Goal: Communication & Community: Answer question/provide support

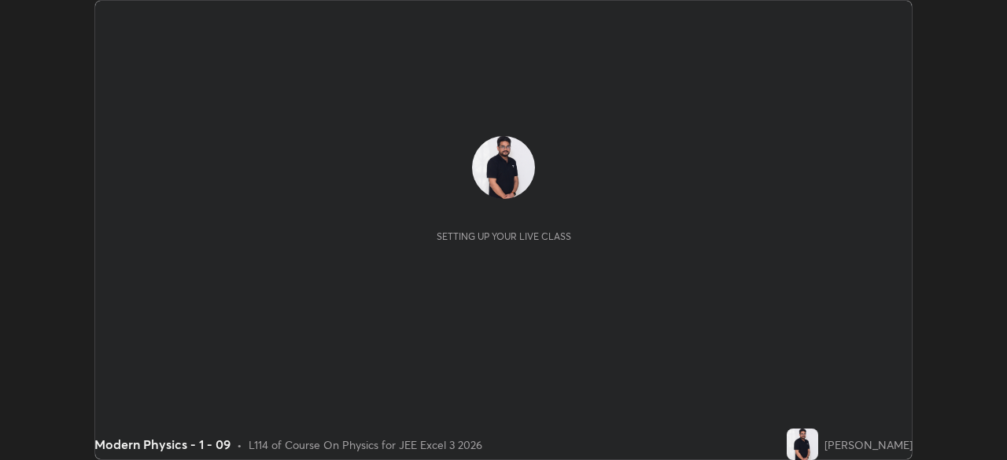
scroll to position [460, 1007]
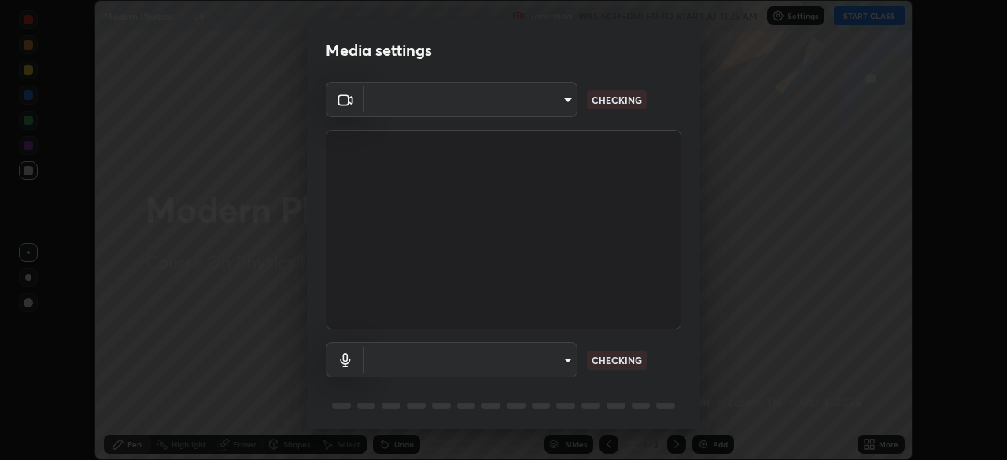
type input "92c397386f886fe799a4c583ca1e1c0e7d4a0c30fb7797d0dd299bb1a2781828"
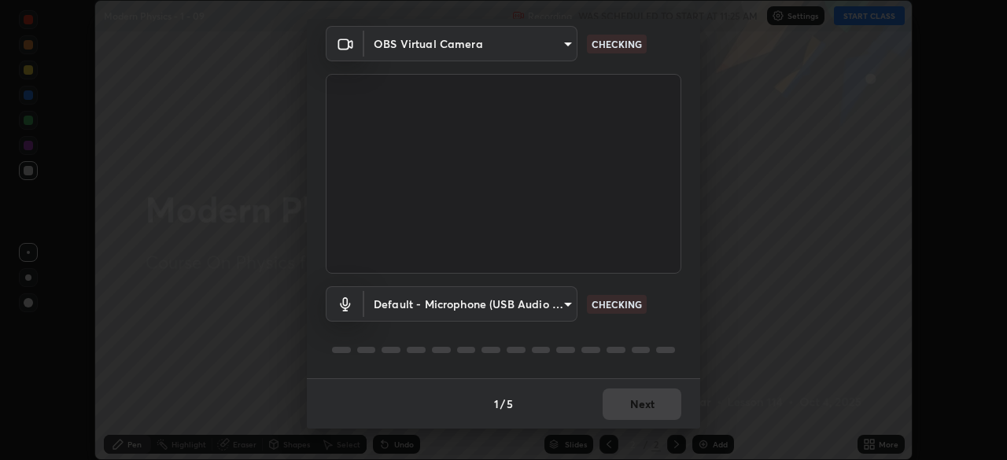
click at [555, 298] on body "Erase all Modern Physics - 1 - 09 Recording WAS SCHEDULED TO START AT 11:25 AM …" at bounding box center [503, 230] width 1007 height 460
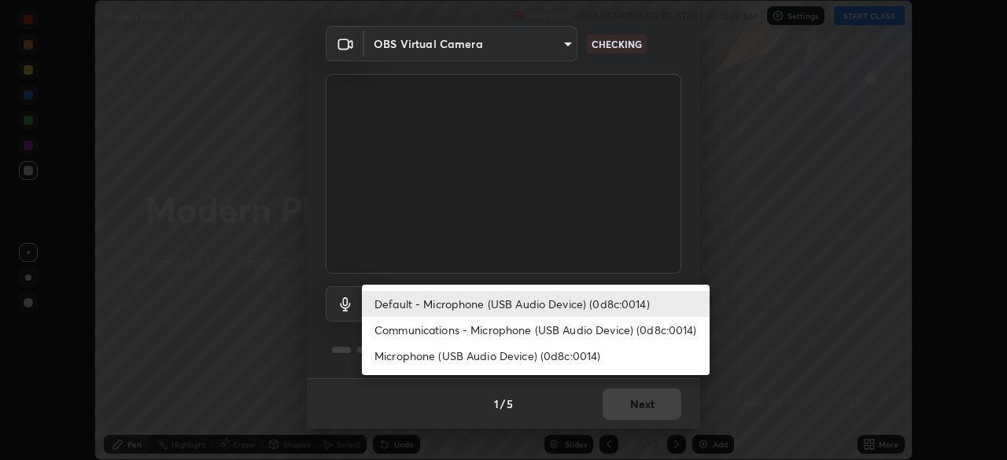
click at [580, 305] on li "Default - Microphone (USB Audio Device) (0d8c:0014)" at bounding box center [536, 304] width 348 height 26
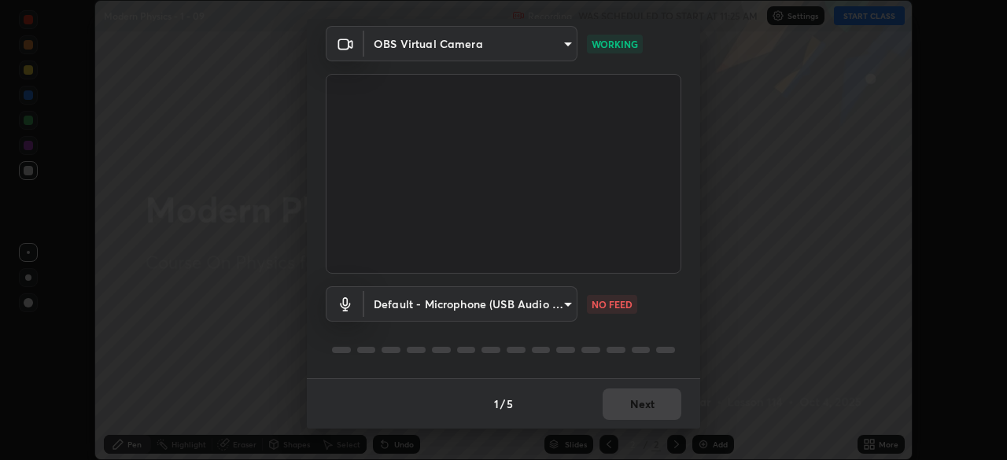
click at [559, 305] on body "Erase all Modern Physics - 1 - 09 Recording WAS SCHEDULED TO START AT 11:25 AM …" at bounding box center [503, 230] width 1007 height 460
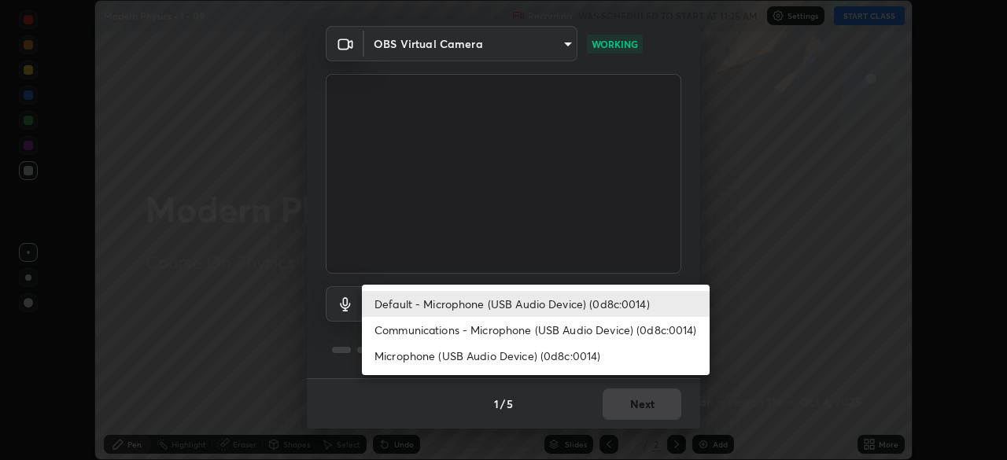
click at [589, 333] on li "Communications - Microphone (USB Audio Device) (0d8c:0014)" at bounding box center [536, 330] width 348 height 26
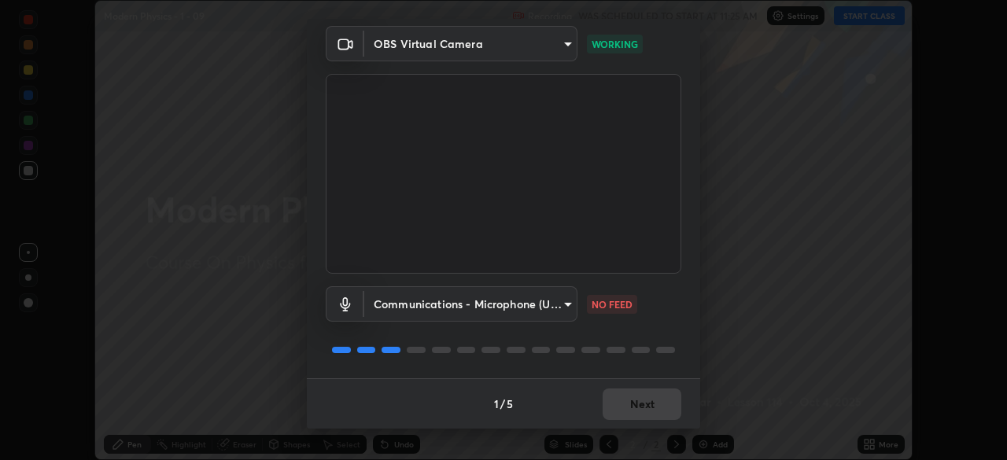
click at [552, 305] on body "Erase all Modern Physics - 1 - 09 Recording WAS SCHEDULED TO START AT 11:25 AM …" at bounding box center [503, 230] width 1007 height 460
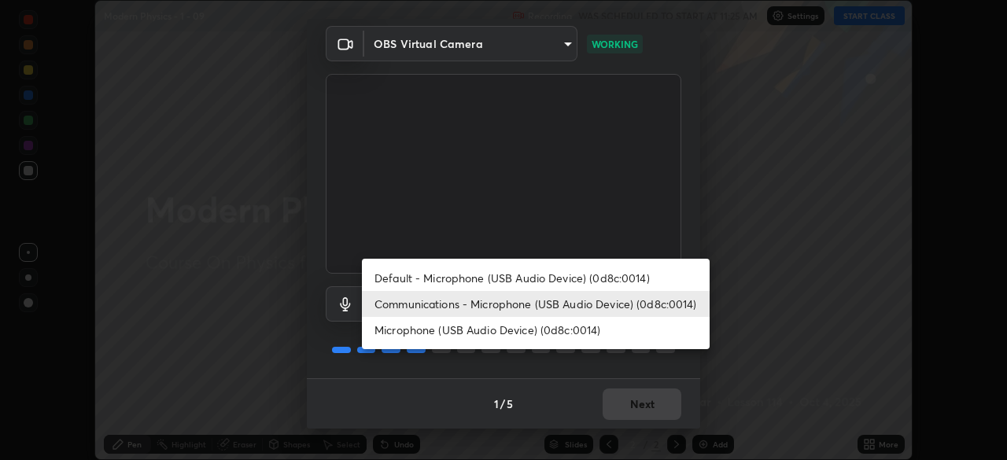
click at [573, 283] on li "Default - Microphone (USB Audio Device) (0d8c:0014)" at bounding box center [536, 278] width 348 height 26
type input "default"
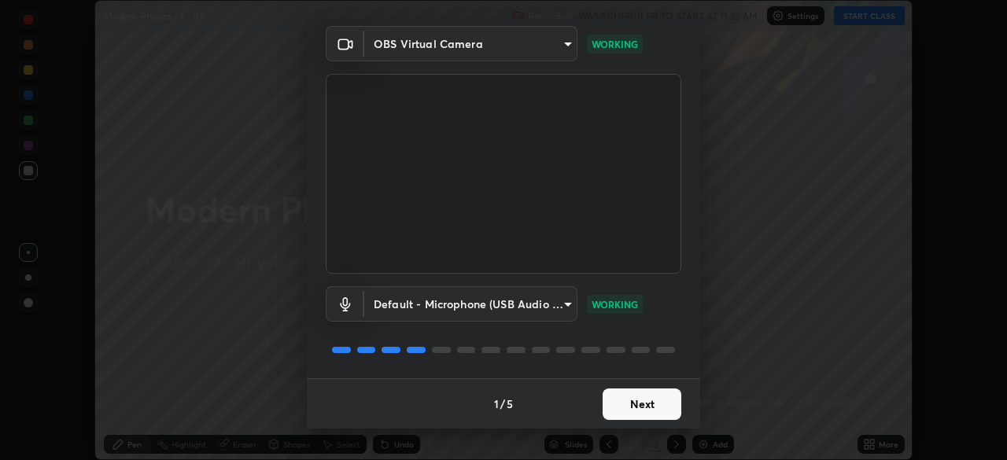
click at [638, 410] on button "Next" at bounding box center [642, 404] width 79 height 31
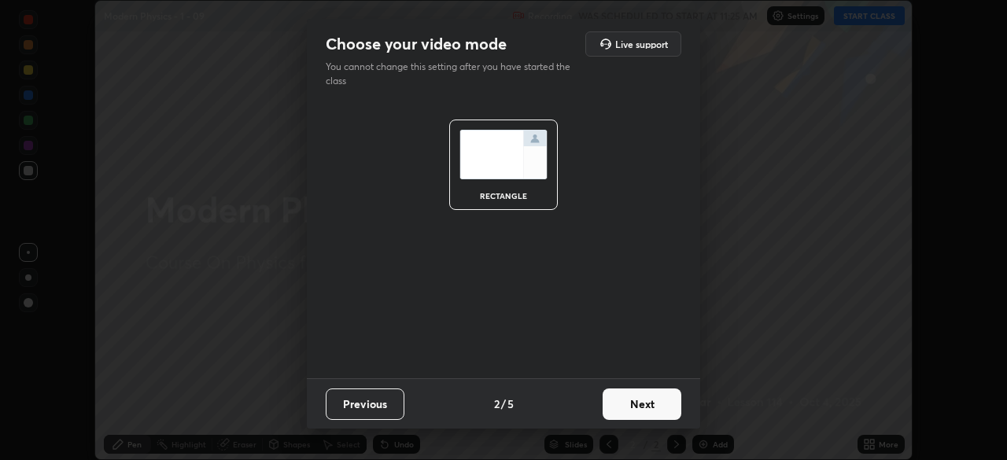
click at [652, 407] on button "Next" at bounding box center [642, 404] width 79 height 31
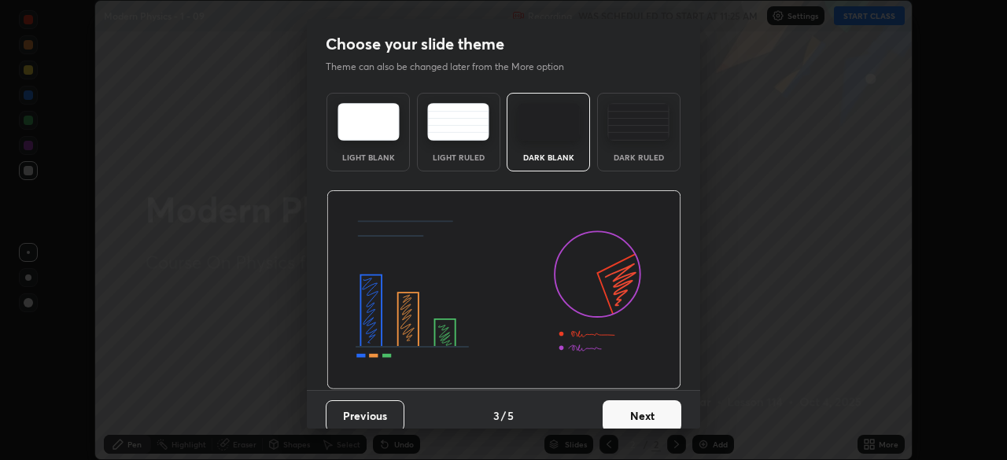
click at [648, 407] on button "Next" at bounding box center [642, 416] width 79 height 31
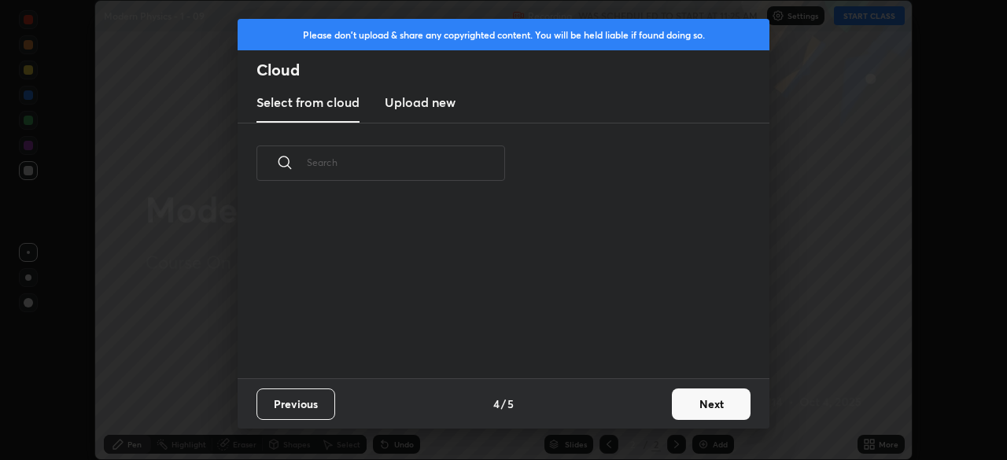
scroll to position [175, 505]
click at [688, 407] on button "Next" at bounding box center [711, 404] width 79 height 31
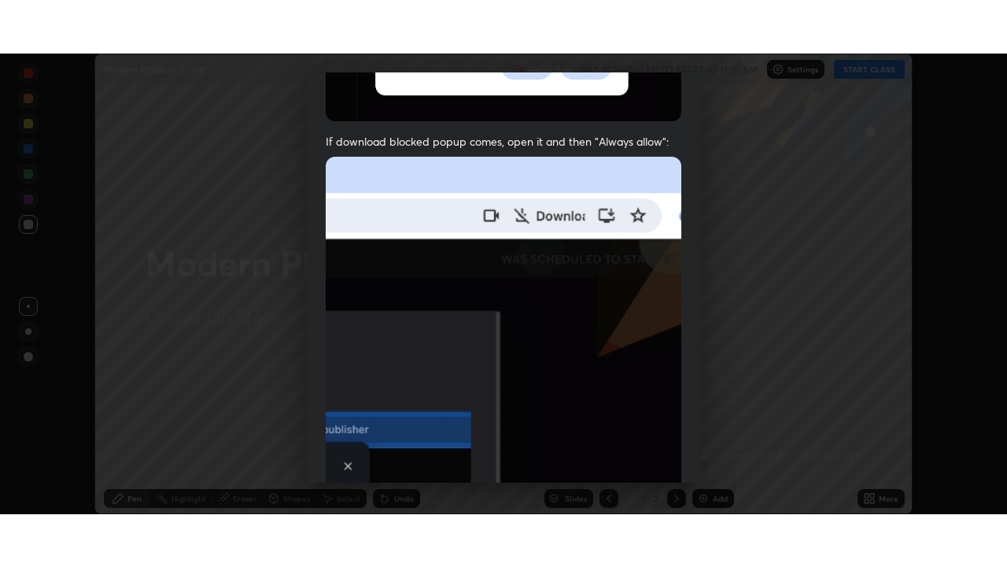
scroll to position [377, 0]
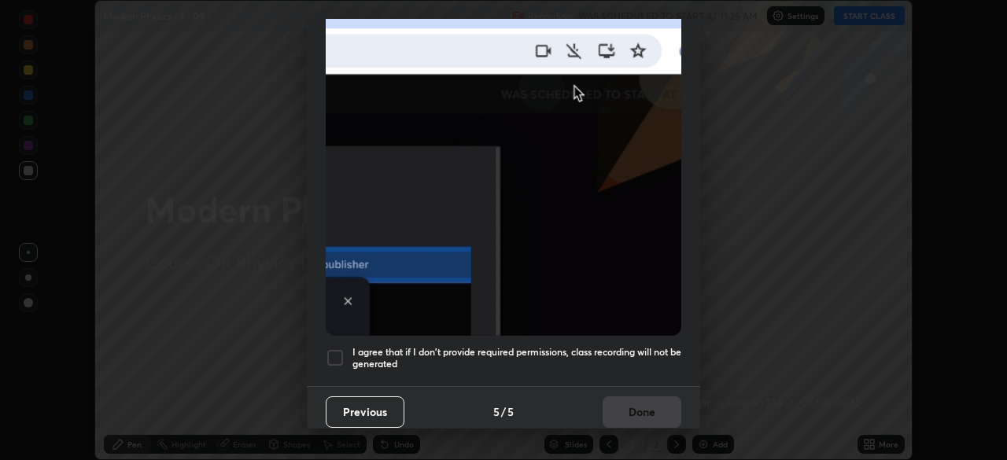
click at [630, 362] on h5 "I agree that if I don't provide required permissions, class recording will not …" at bounding box center [517, 358] width 329 height 24
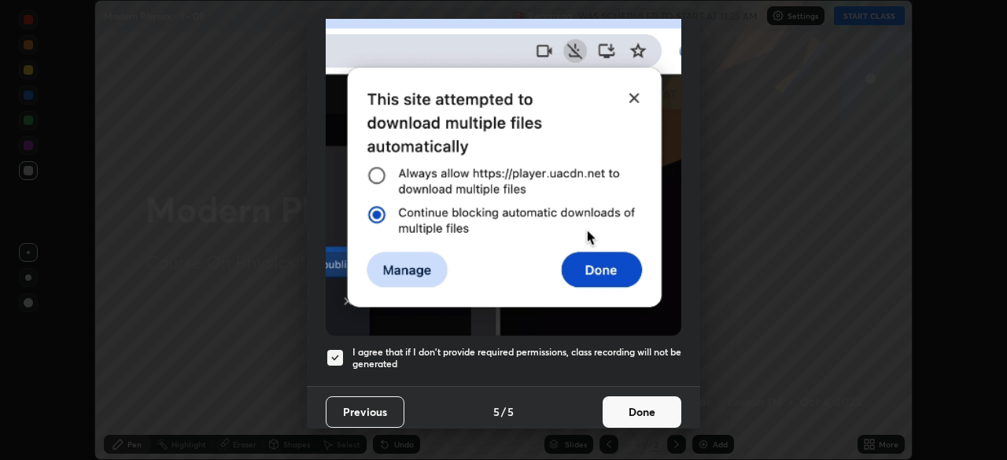
click at [652, 399] on button "Done" at bounding box center [642, 412] width 79 height 31
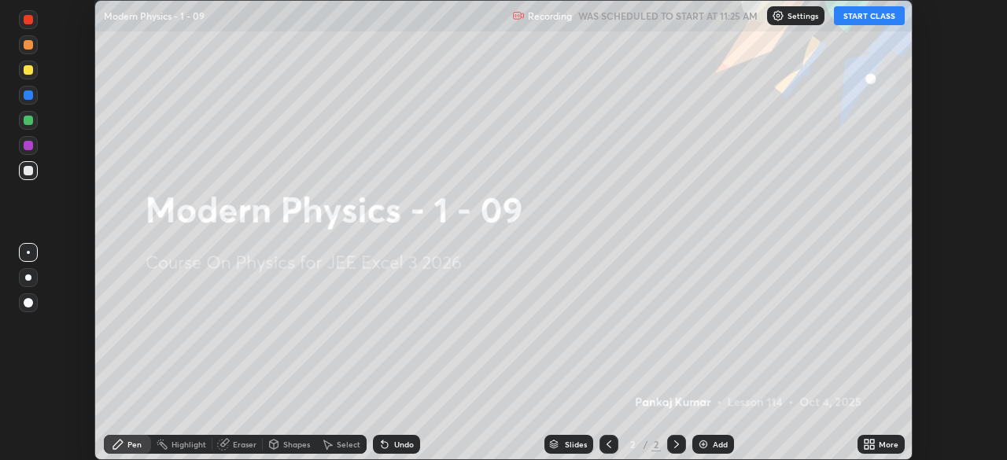
click at [862, 17] on button "START CLASS" at bounding box center [869, 15] width 71 height 19
click at [884, 450] on div "More" at bounding box center [881, 444] width 47 height 19
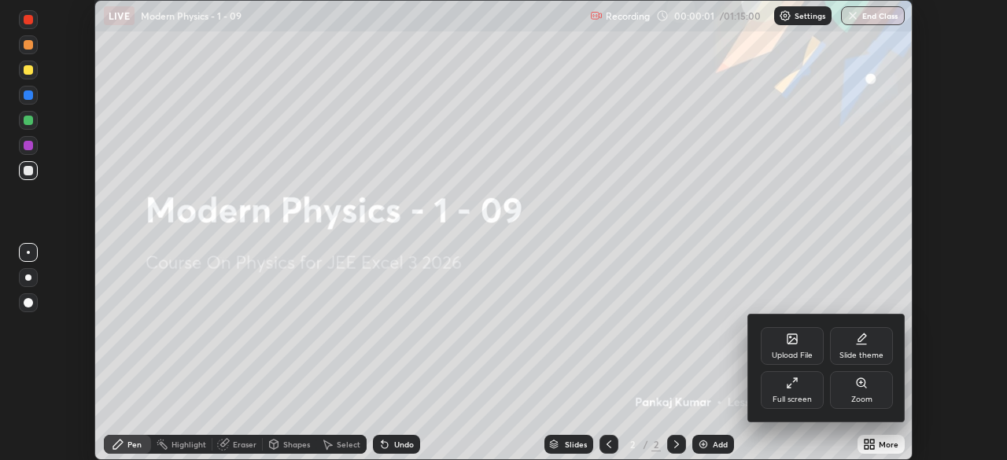
click at [807, 393] on div "Full screen" at bounding box center [792, 390] width 63 height 38
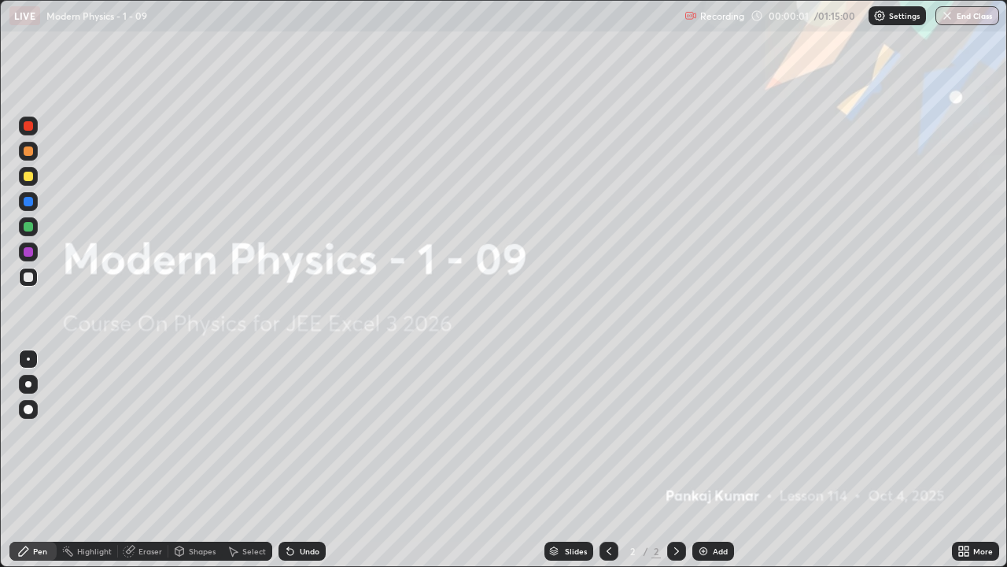
scroll to position [567, 1007]
click at [731, 460] on div "Add" at bounding box center [714, 550] width 42 height 19
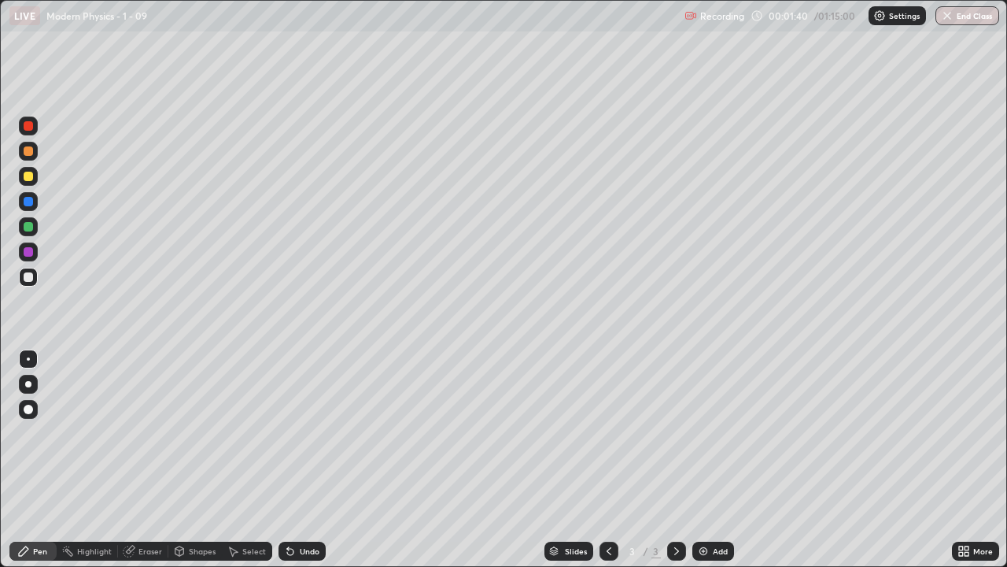
click at [134, 460] on icon at bounding box center [129, 551] width 13 height 13
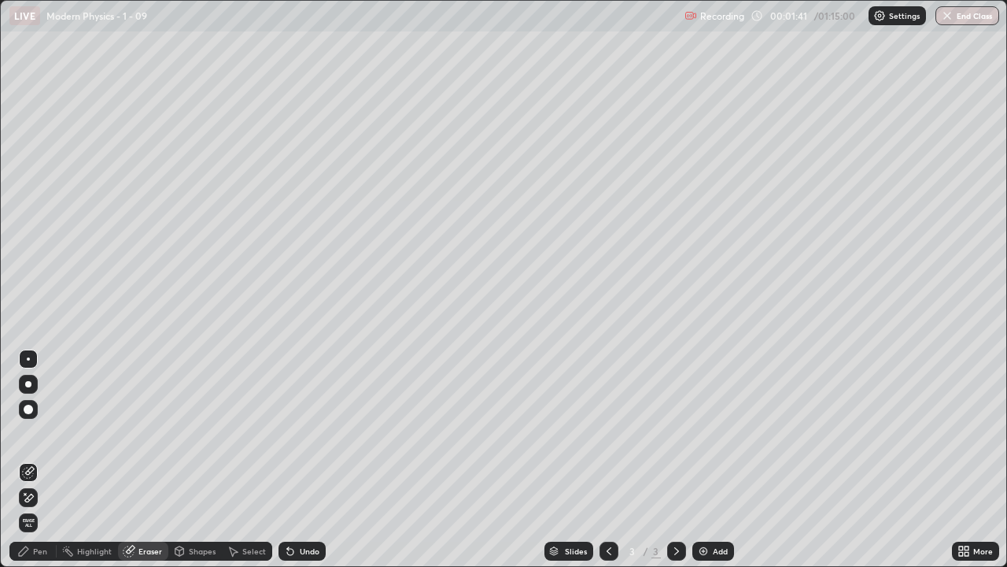
click at [25, 460] on icon at bounding box center [25, 494] width 2 height 2
click at [35, 460] on div "Pen" at bounding box center [40, 551] width 14 height 8
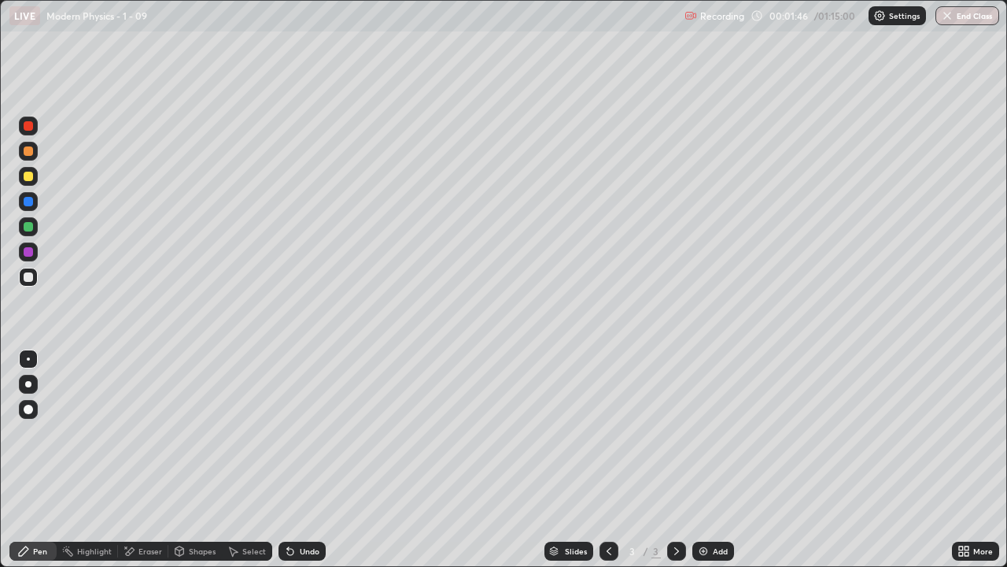
click at [186, 460] on div "Shapes" at bounding box center [195, 550] width 54 height 19
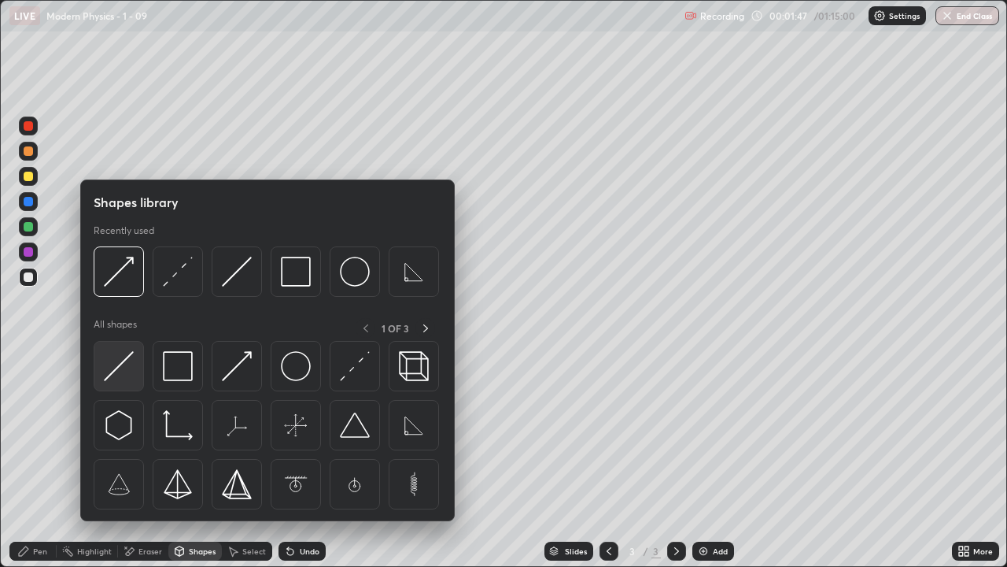
click at [117, 371] on img at bounding box center [119, 366] width 30 height 30
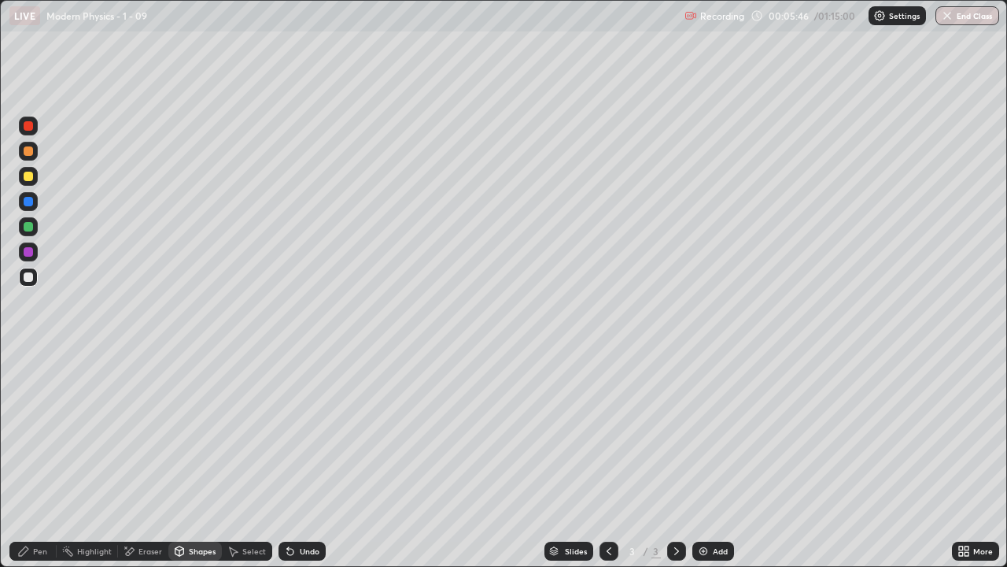
click at [198, 460] on div "Shapes" at bounding box center [202, 551] width 27 height 8
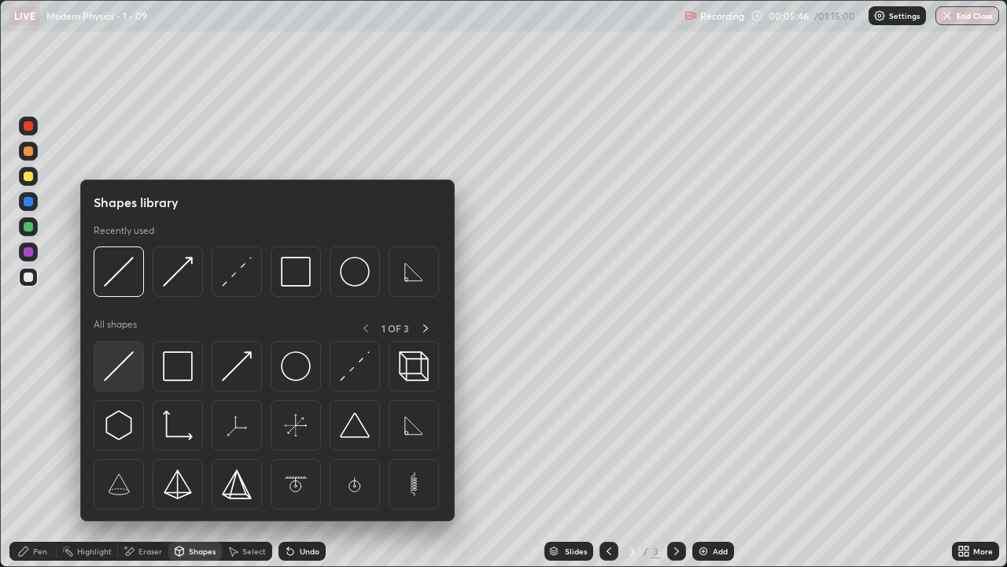
click at [120, 368] on img at bounding box center [119, 366] width 30 height 30
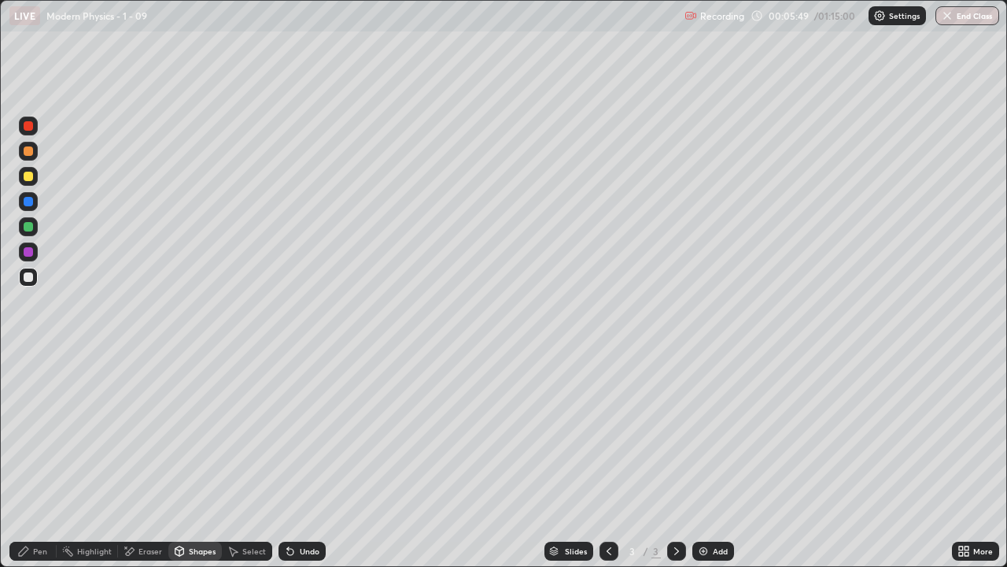
click at [194, 460] on div "Shapes" at bounding box center [202, 551] width 27 height 8
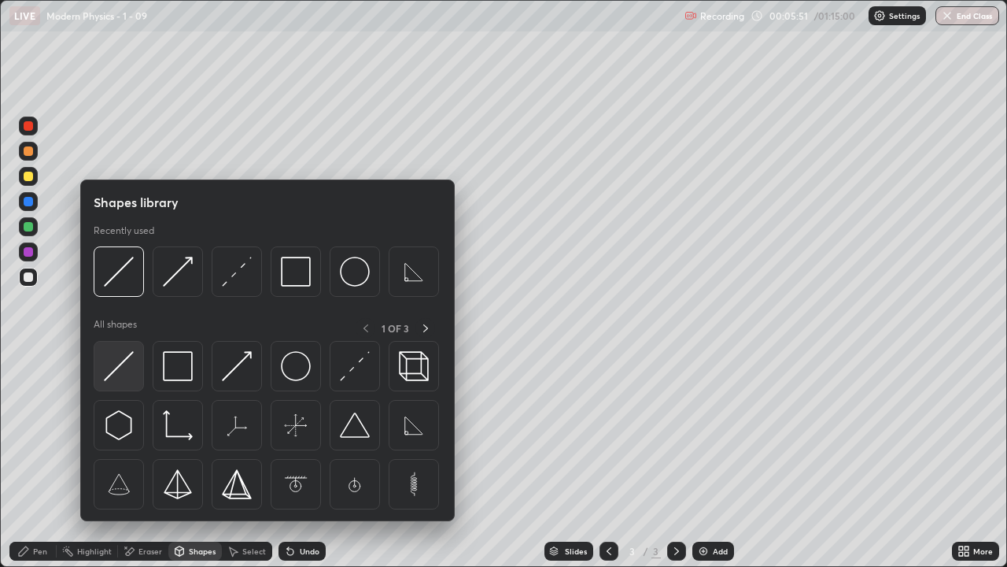
click at [124, 364] on img at bounding box center [119, 366] width 30 height 30
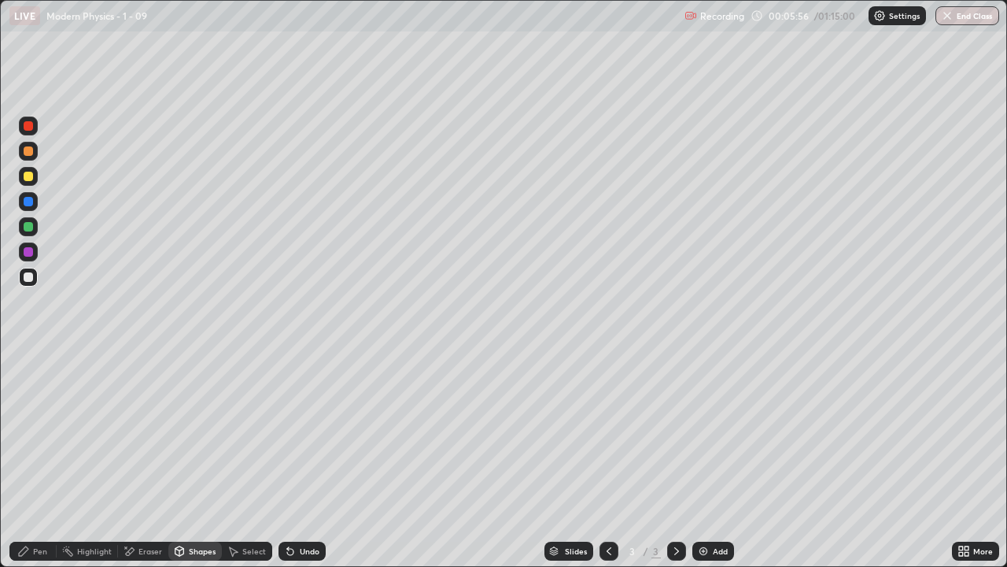
click at [201, 460] on div "Shapes" at bounding box center [202, 551] width 27 height 8
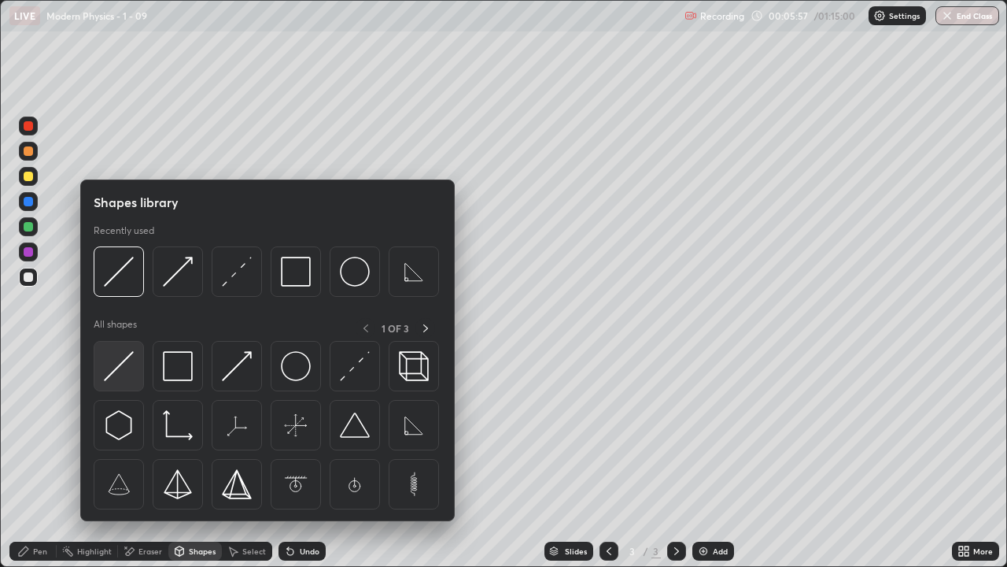
click at [120, 369] on img at bounding box center [119, 366] width 30 height 30
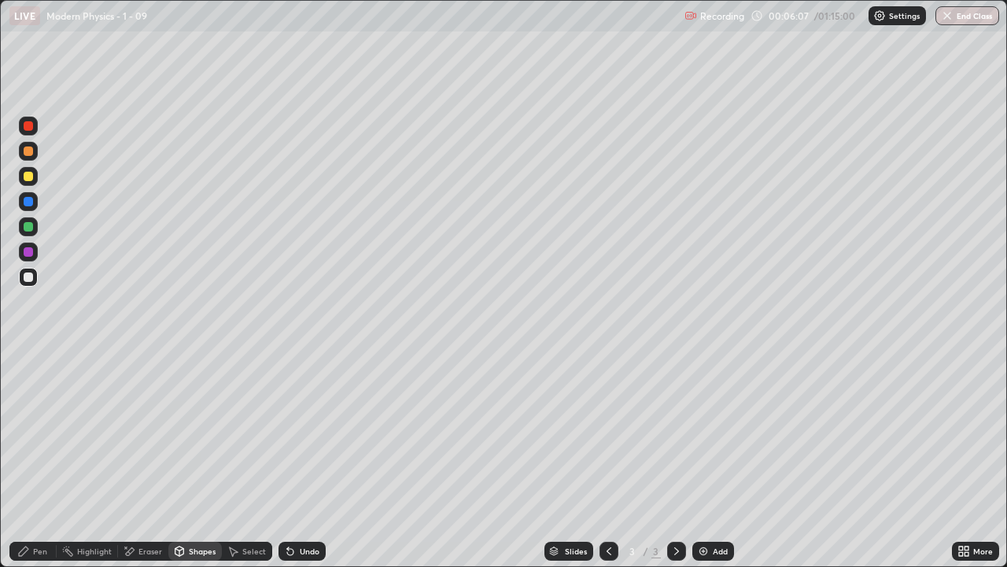
click at [192, 460] on div "Shapes" at bounding box center [202, 551] width 27 height 8
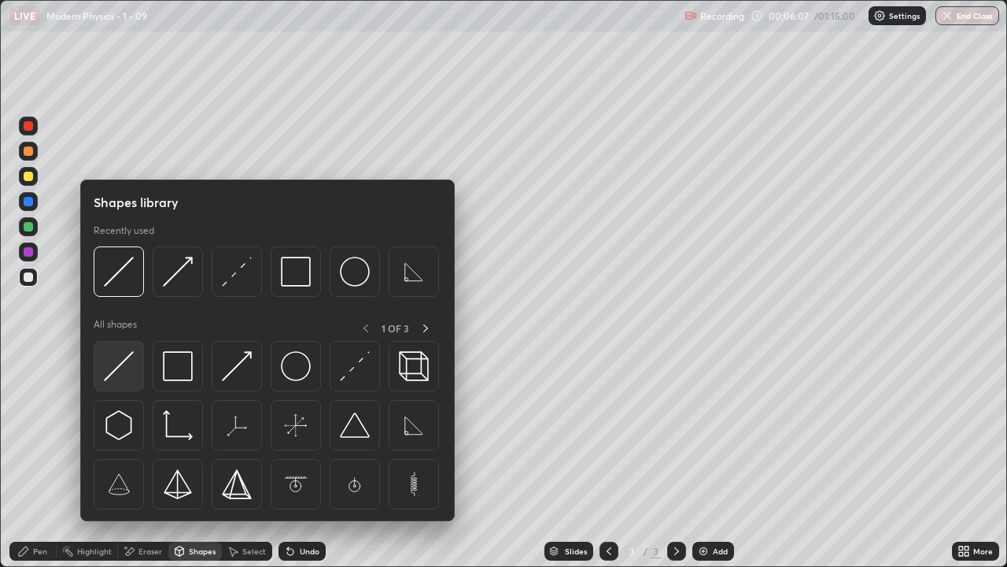
click at [115, 370] on img at bounding box center [119, 366] width 30 height 30
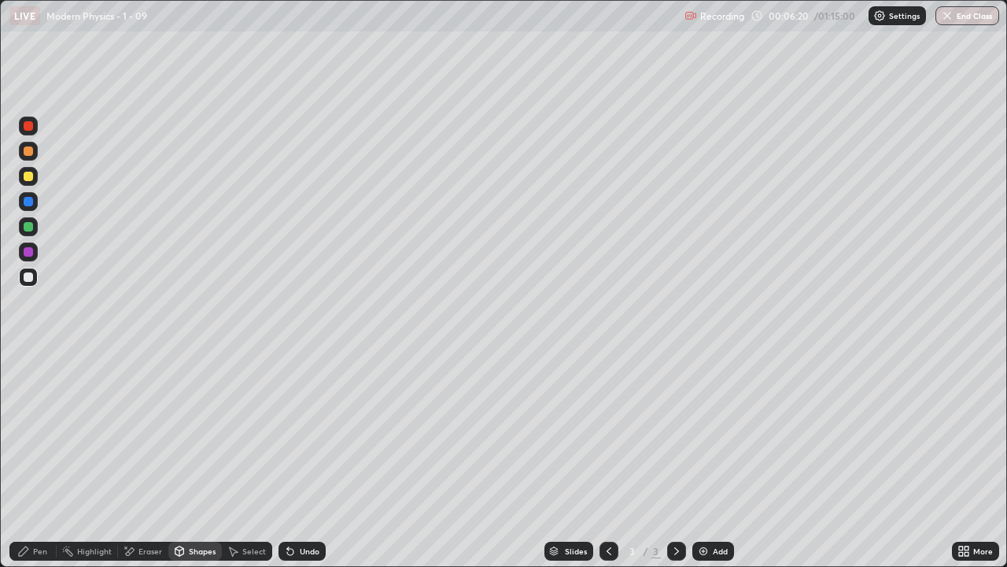
click at [300, 460] on div "Undo" at bounding box center [310, 551] width 20 height 8
click at [36, 460] on div "Pen" at bounding box center [32, 550] width 47 height 19
click at [28, 278] on div at bounding box center [28, 276] width 9 height 9
click at [200, 460] on div "Shapes" at bounding box center [202, 551] width 27 height 8
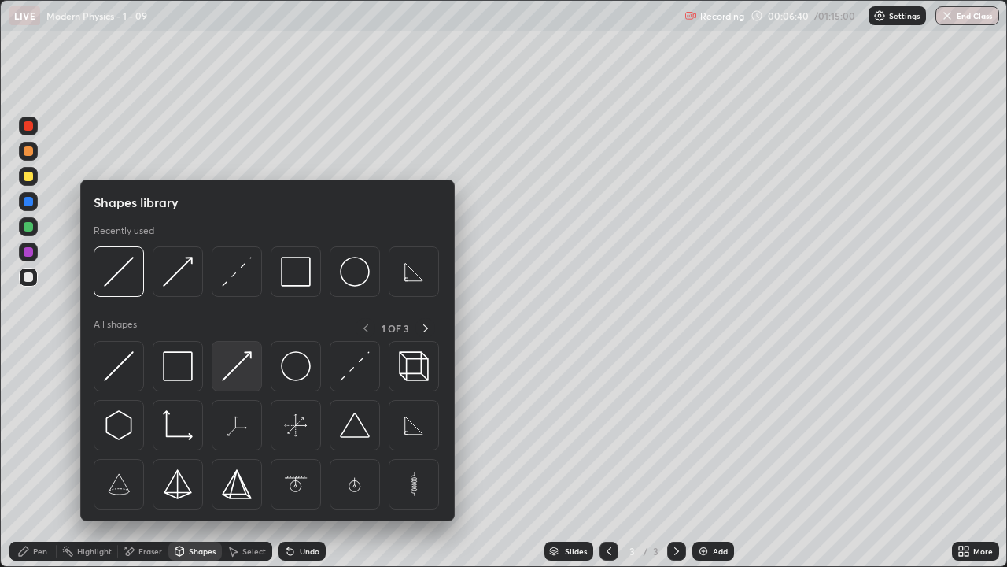
click at [232, 378] on img at bounding box center [237, 366] width 30 height 30
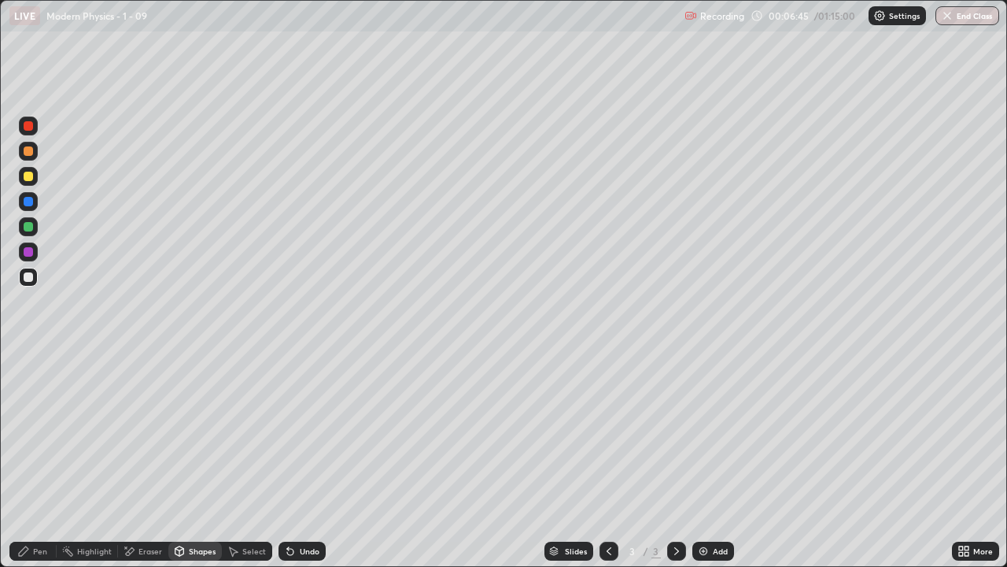
click at [303, 460] on div "Undo" at bounding box center [302, 550] width 47 height 19
click at [300, 460] on div "Undo" at bounding box center [310, 551] width 20 height 8
click at [317, 460] on div "Undo" at bounding box center [310, 551] width 20 height 8
click at [37, 460] on div "Pen" at bounding box center [40, 551] width 14 height 8
click at [200, 460] on div "Shapes" at bounding box center [202, 551] width 27 height 8
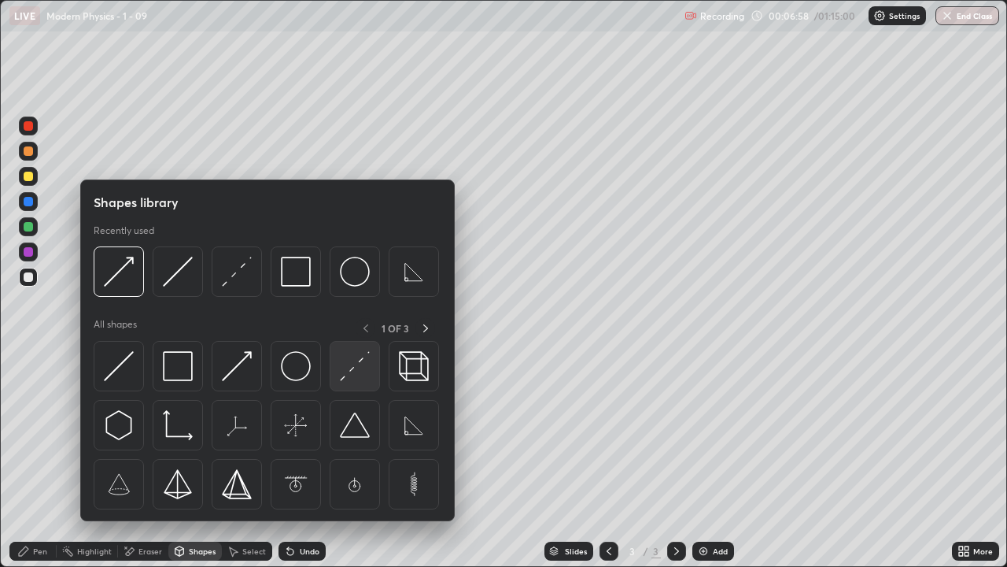
click at [352, 360] on img at bounding box center [355, 366] width 30 height 30
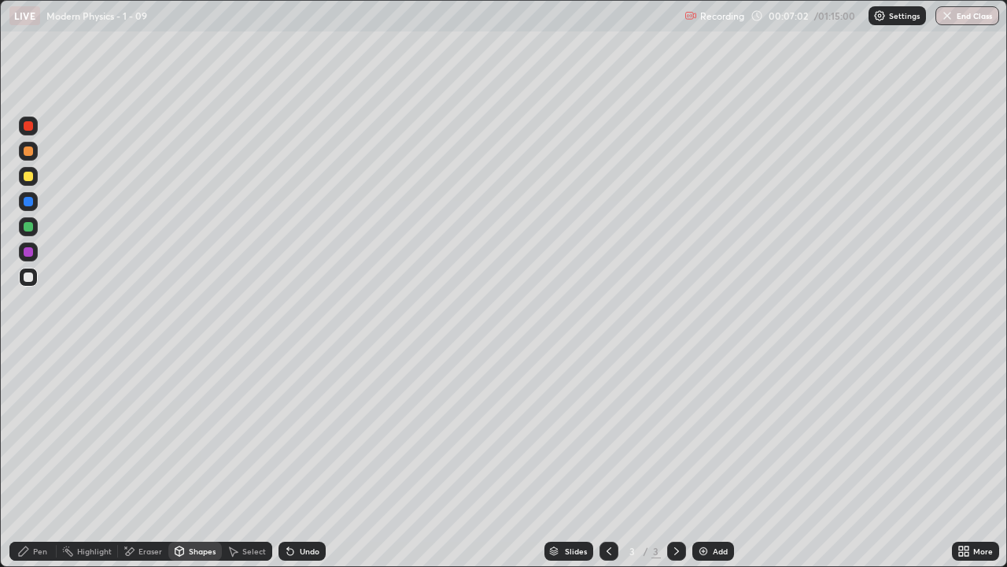
click at [35, 460] on div "Pen" at bounding box center [40, 551] width 14 height 8
click at [190, 460] on div "Shapes" at bounding box center [202, 551] width 27 height 8
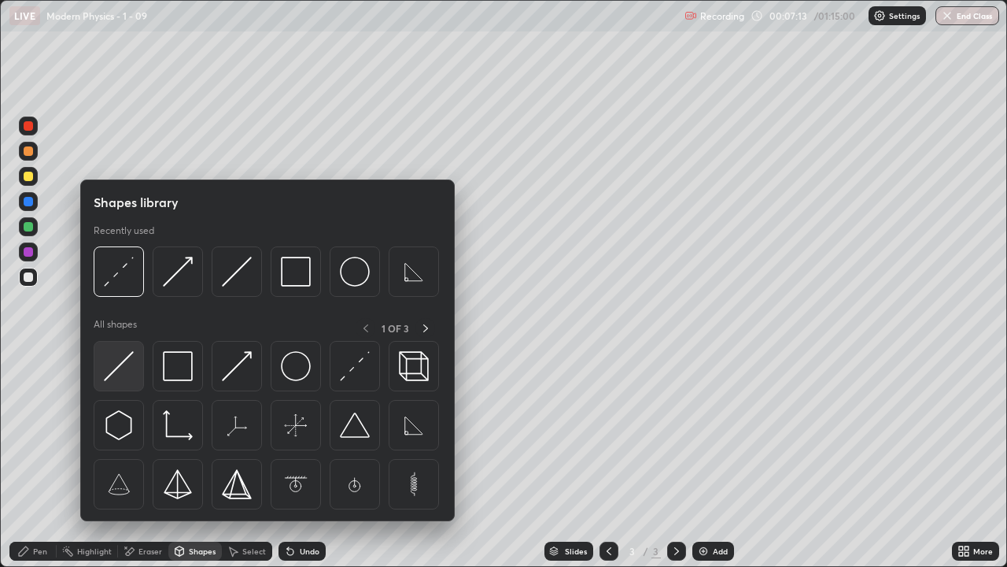
click at [113, 373] on img at bounding box center [119, 366] width 30 height 30
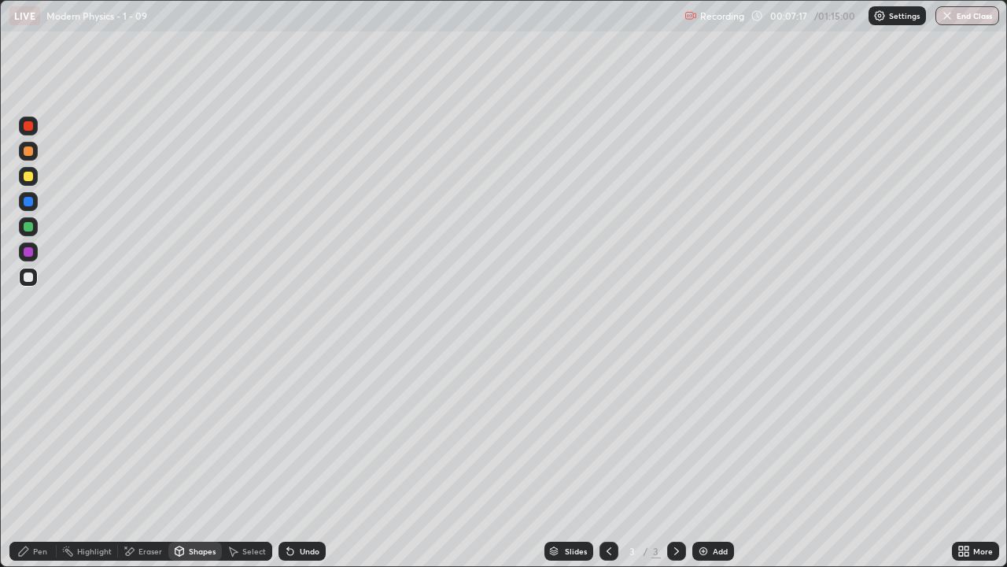
click at [43, 460] on div "Pen" at bounding box center [40, 551] width 14 height 8
click at [207, 460] on div "Shapes" at bounding box center [202, 551] width 27 height 8
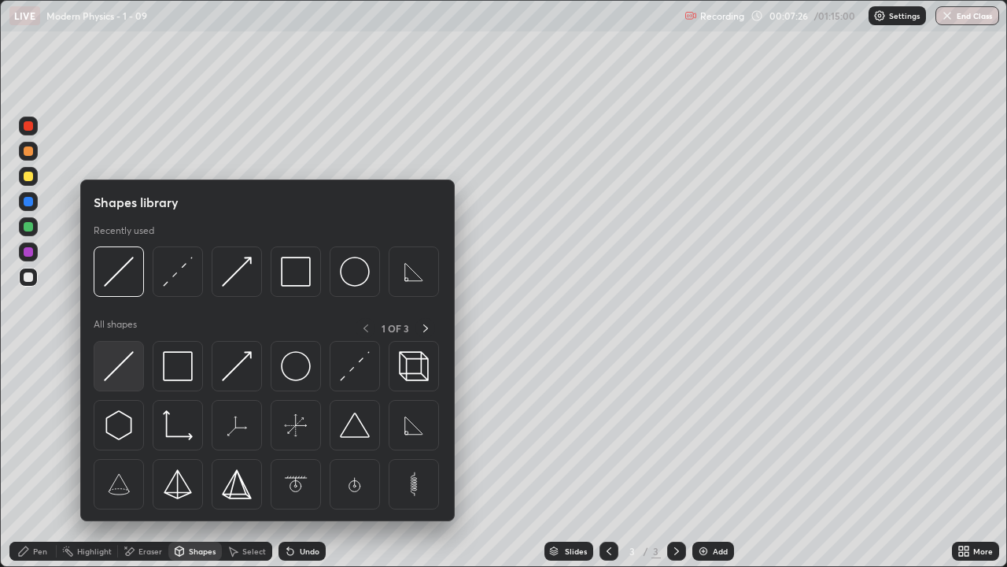
click at [124, 367] on img at bounding box center [119, 366] width 30 height 30
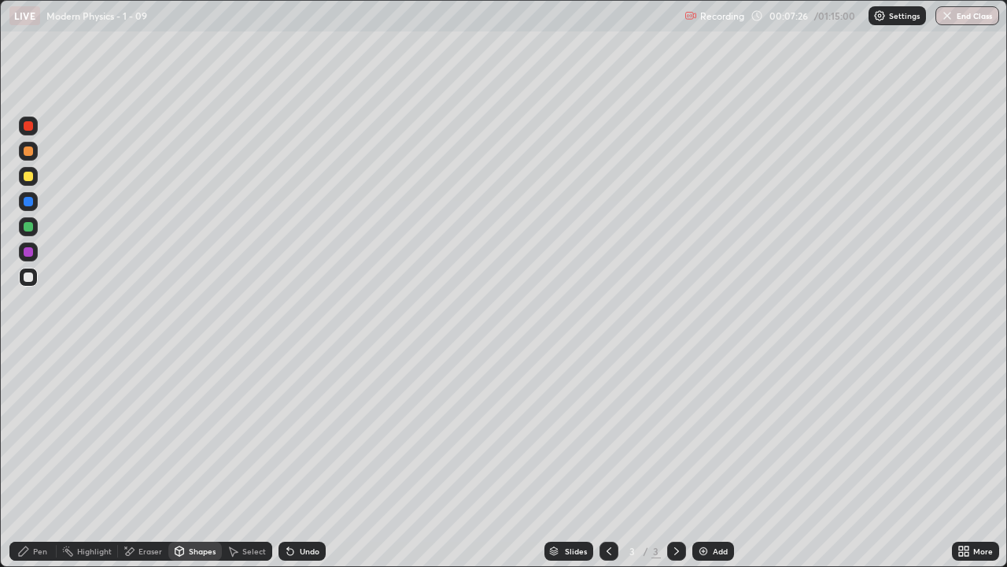
click at [29, 250] on div at bounding box center [28, 251] width 9 height 9
click at [190, 460] on div "Shapes" at bounding box center [202, 551] width 27 height 8
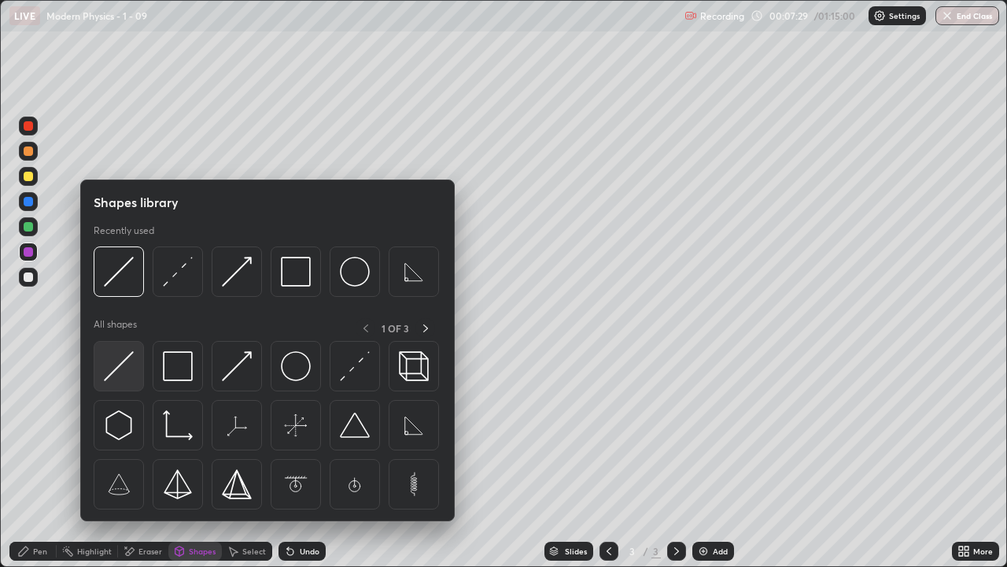
click at [123, 368] on img at bounding box center [119, 366] width 30 height 30
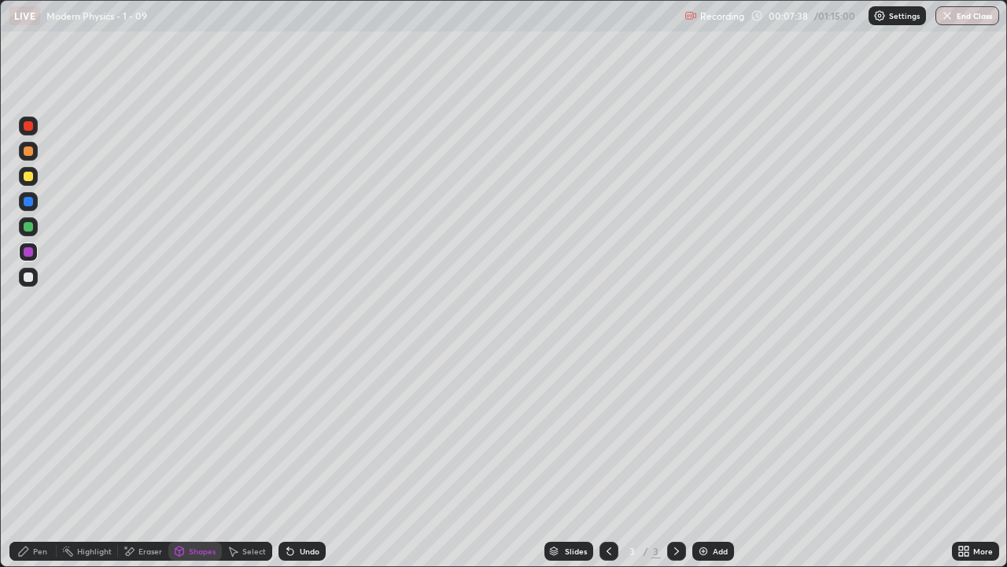
click at [196, 460] on div "Shapes" at bounding box center [195, 550] width 54 height 19
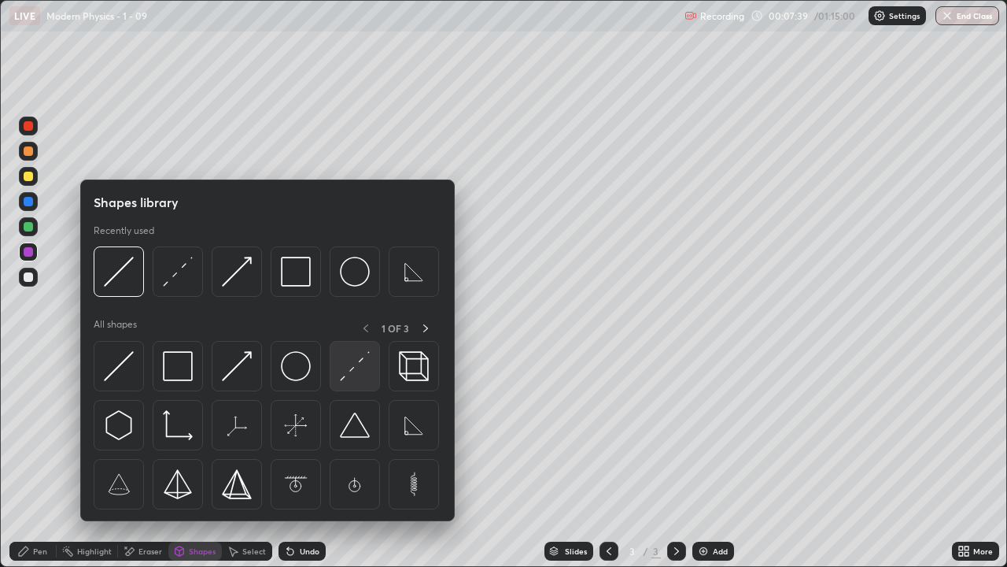
click at [347, 372] on img at bounding box center [355, 366] width 30 height 30
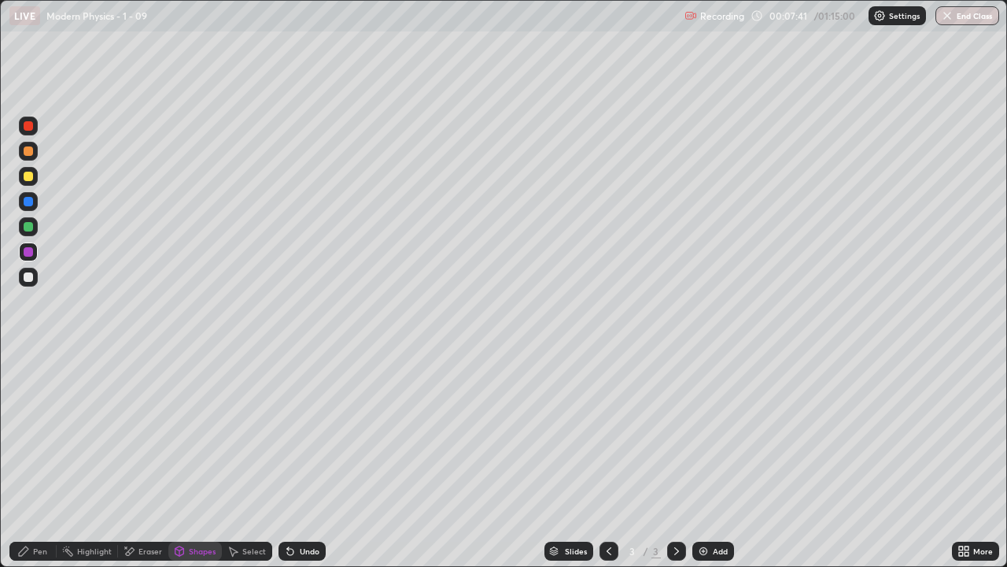
click at [35, 460] on div "Pen" at bounding box center [40, 551] width 14 height 8
click at [149, 460] on div "Eraser" at bounding box center [143, 550] width 50 height 19
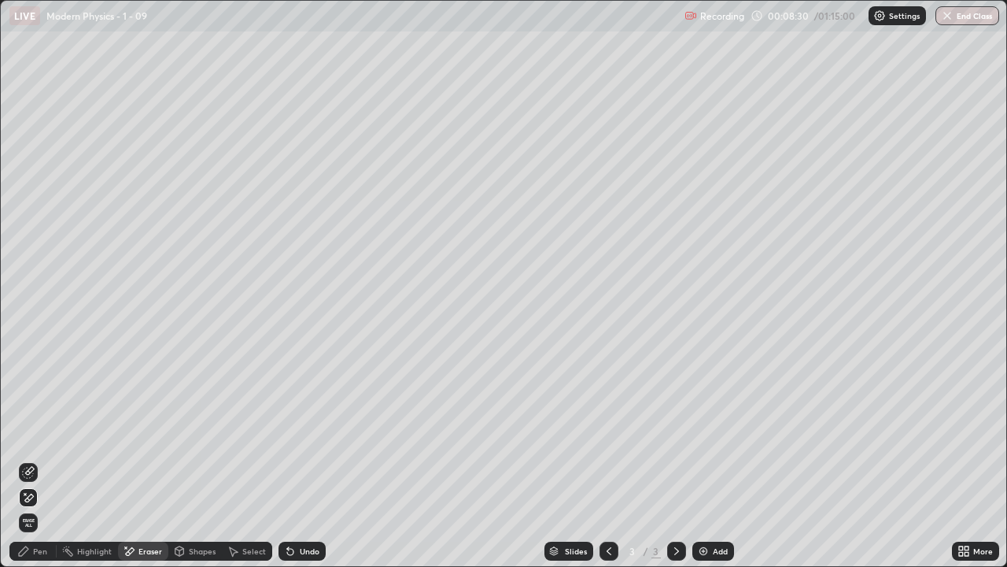
click at [30, 460] on icon at bounding box center [23, 551] width 13 height 13
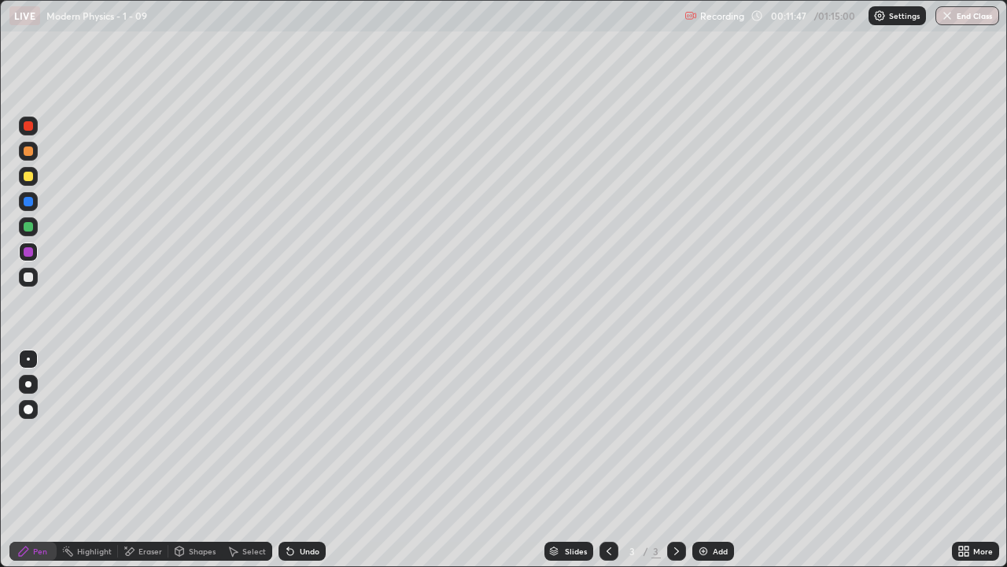
click at [316, 460] on div "Undo" at bounding box center [310, 551] width 20 height 8
click at [304, 460] on div "Undo" at bounding box center [310, 551] width 20 height 8
click at [726, 460] on div "Add" at bounding box center [714, 550] width 42 height 19
click at [186, 460] on div "Shapes" at bounding box center [195, 550] width 54 height 19
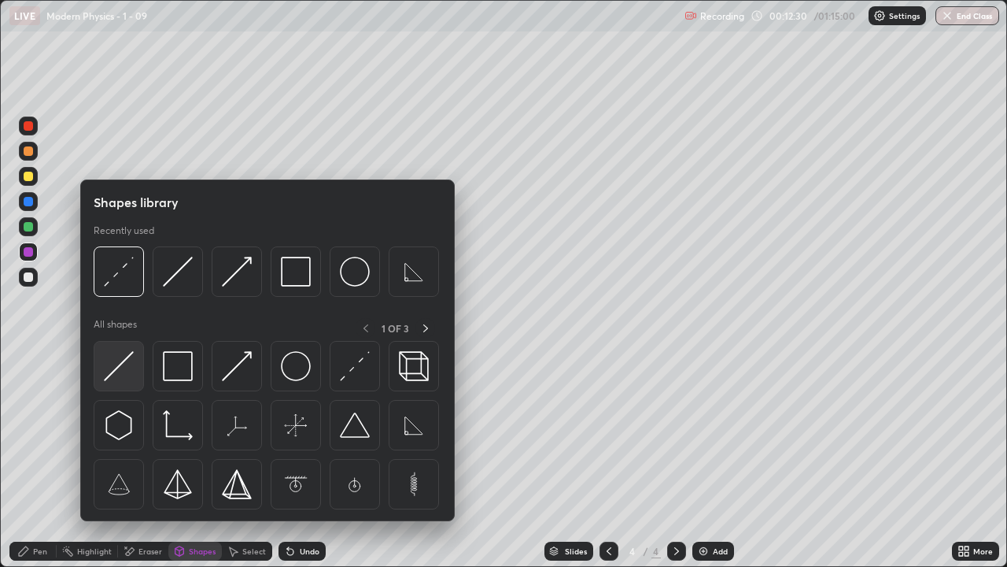
click at [127, 368] on img at bounding box center [119, 366] width 30 height 30
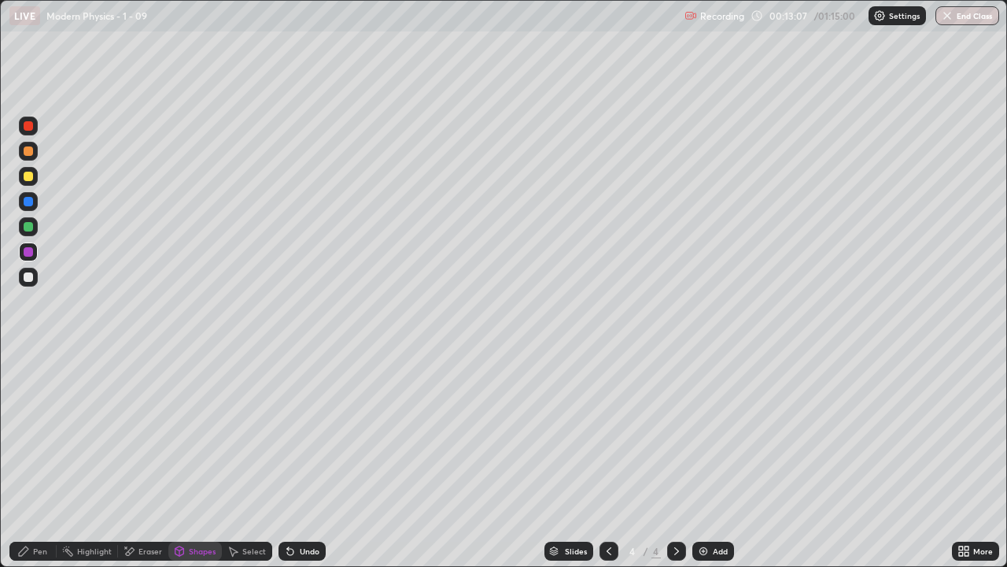
click at [205, 460] on div "Shapes" at bounding box center [202, 551] width 27 height 8
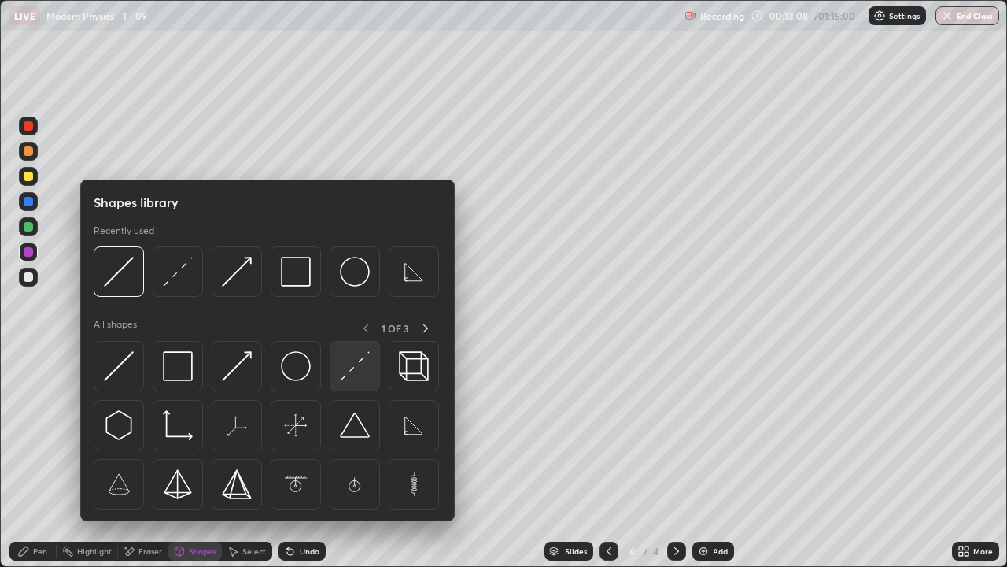
click at [349, 375] on img at bounding box center [355, 366] width 30 height 30
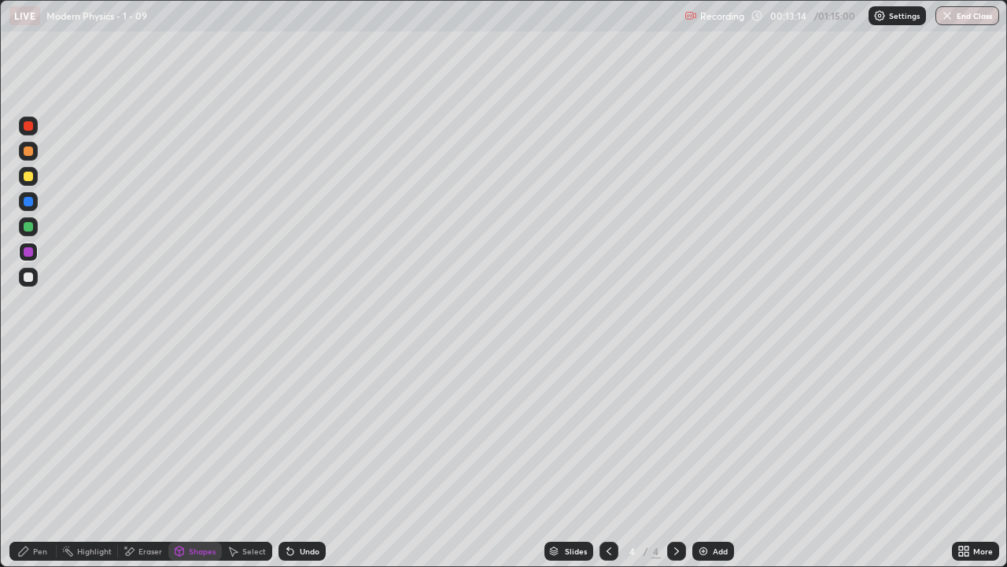
click at [27, 460] on icon at bounding box center [23, 551] width 13 height 13
click at [194, 460] on div "Shapes" at bounding box center [195, 550] width 54 height 19
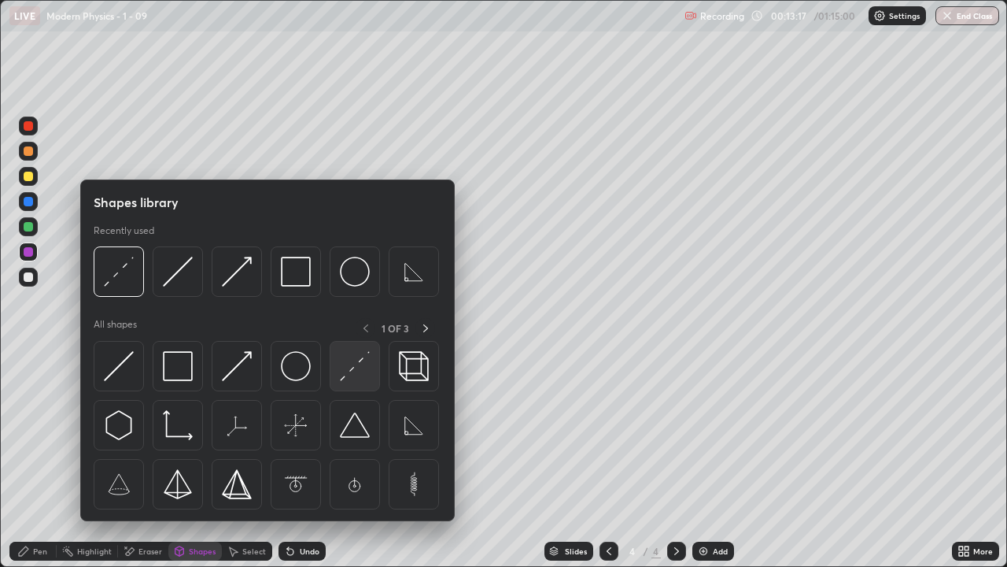
click at [348, 364] on img at bounding box center [355, 366] width 30 height 30
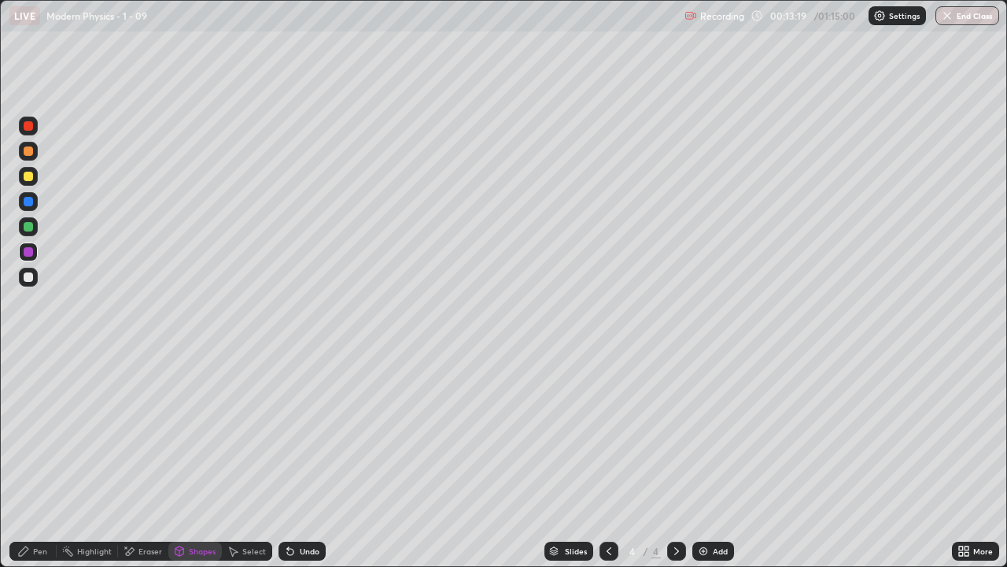
click at [139, 460] on div "Eraser" at bounding box center [151, 551] width 24 height 8
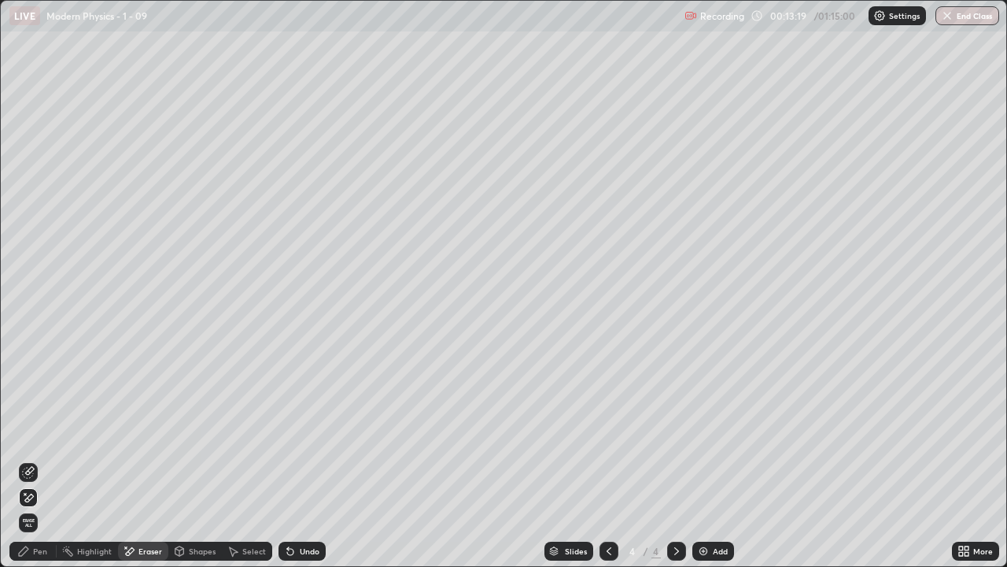
click at [29, 460] on icon at bounding box center [28, 472] width 13 height 13
click at [197, 460] on div "Shapes" at bounding box center [202, 551] width 27 height 8
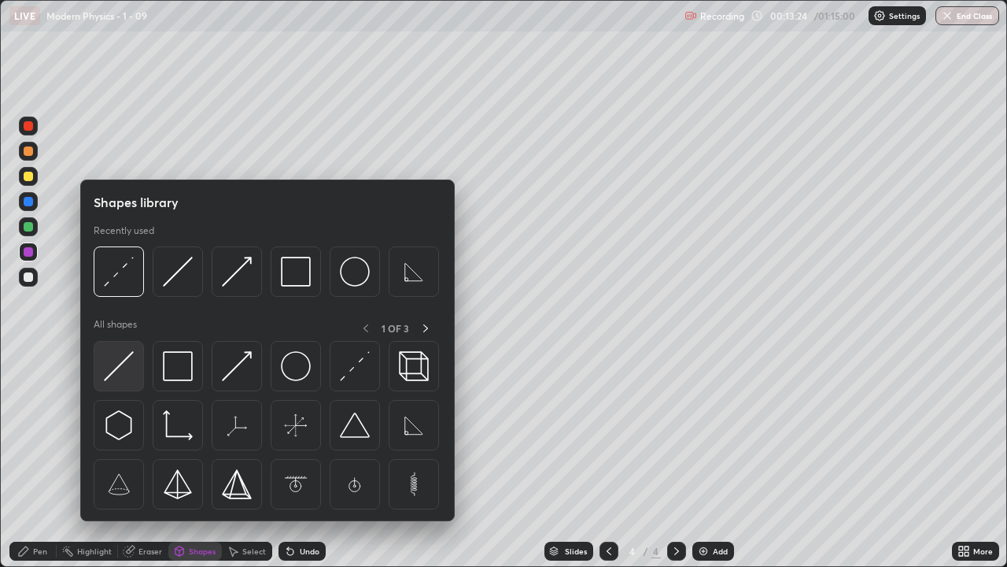
click at [135, 371] on div at bounding box center [119, 366] width 50 height 50
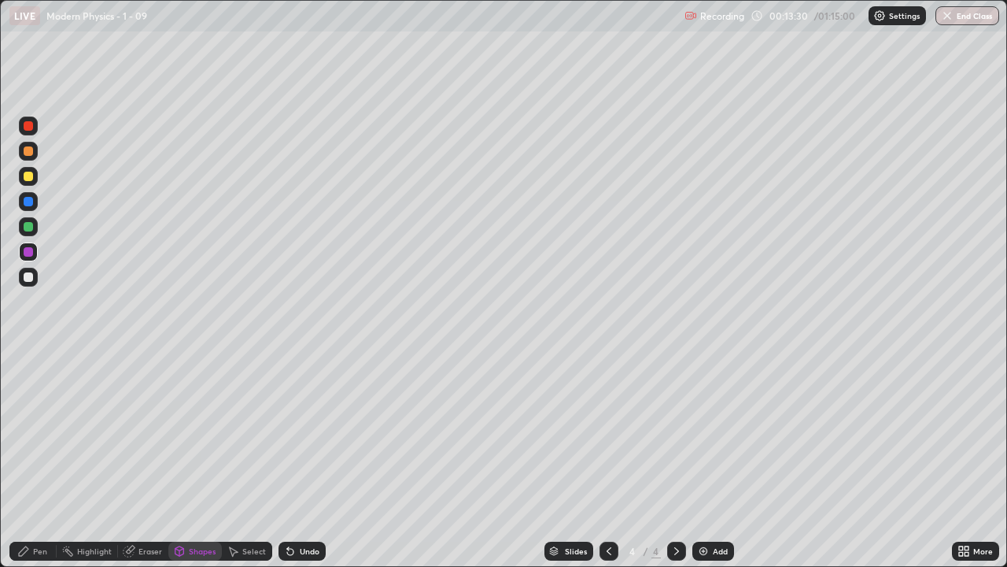
click at [199, 460] on div "Shapes" at bounding box center [195, 550] width 54 height 19
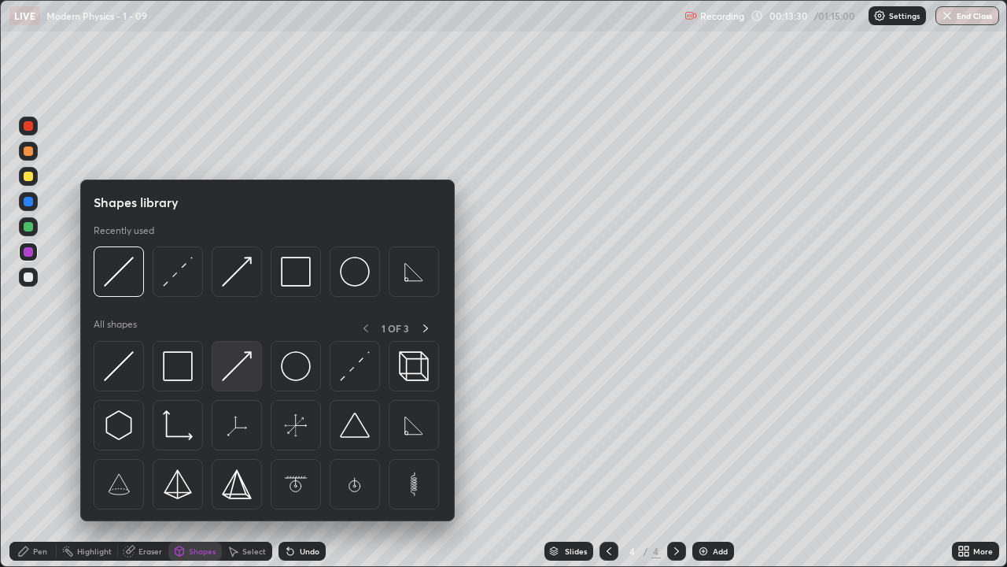
click at [233, 370] on img at bounding box center [237, 366] width 30 height 30
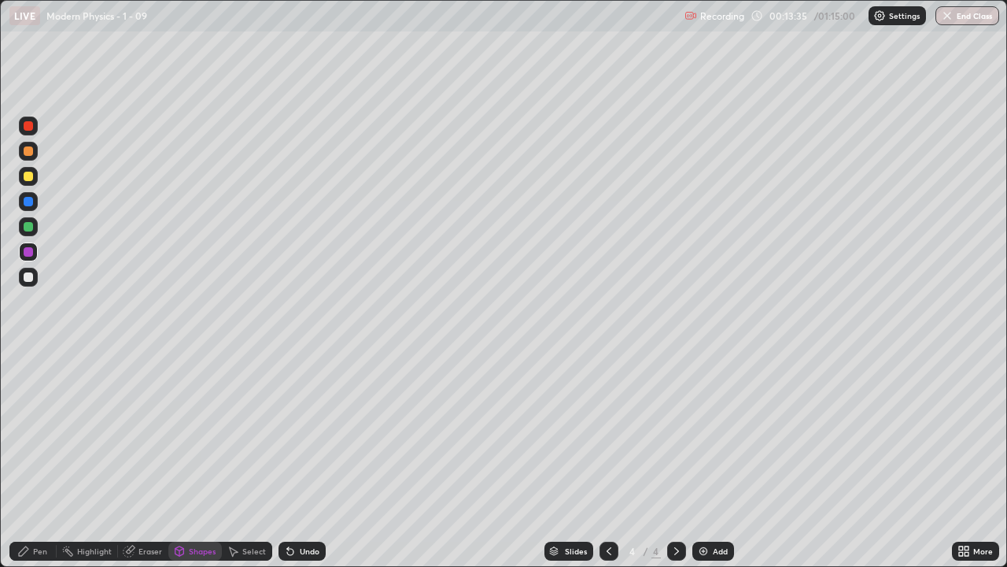
click at [28, 460] on icon at bounding box center [23, 551] width 13 height 13
click at [23, 460] on icon at bounding box center [23, 550] width 9 height 9
click at [141, 460] on div "Eraser" at bounding box center [151, 551] width 24 height 8
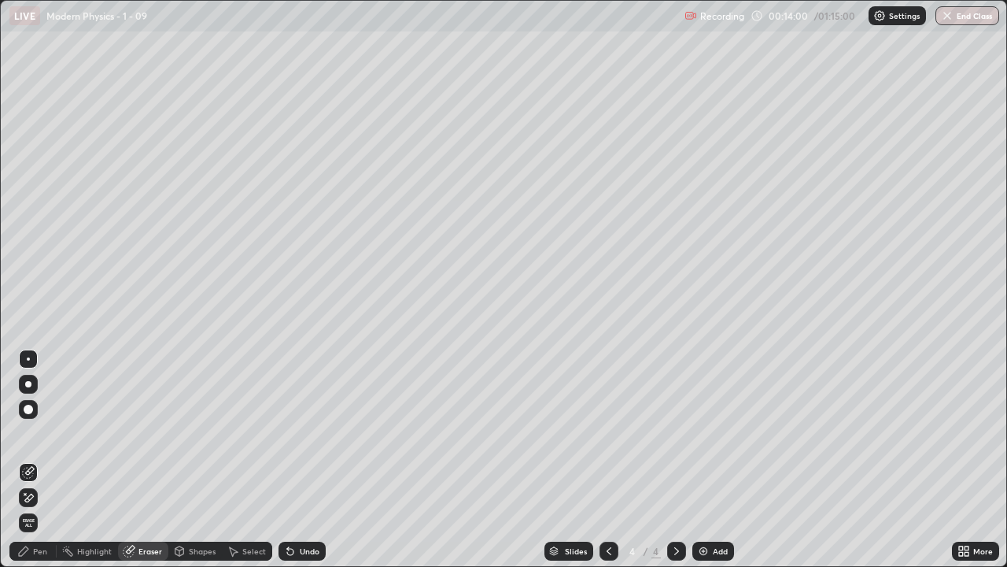
click at [34, 460] on div "Pen" at bounding box center [32, 550] width 47 height 19
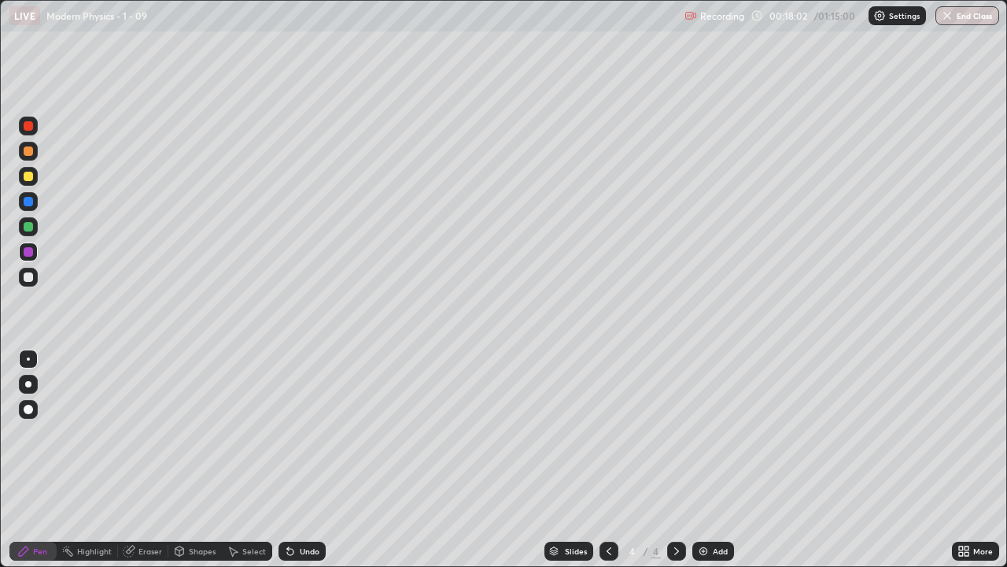
click at [28, 278] on div at bounding box center [28, 276] width 9 height 9
click at [608, 460] on icon at bounding box center [609, 551] width 13 height 13
click at [678, 460] on icon at bounding box center [676, 551] width 13 height 13
click at [140, 460] on div "Eraser" at bounding box center [151, 551] width 24 height 8
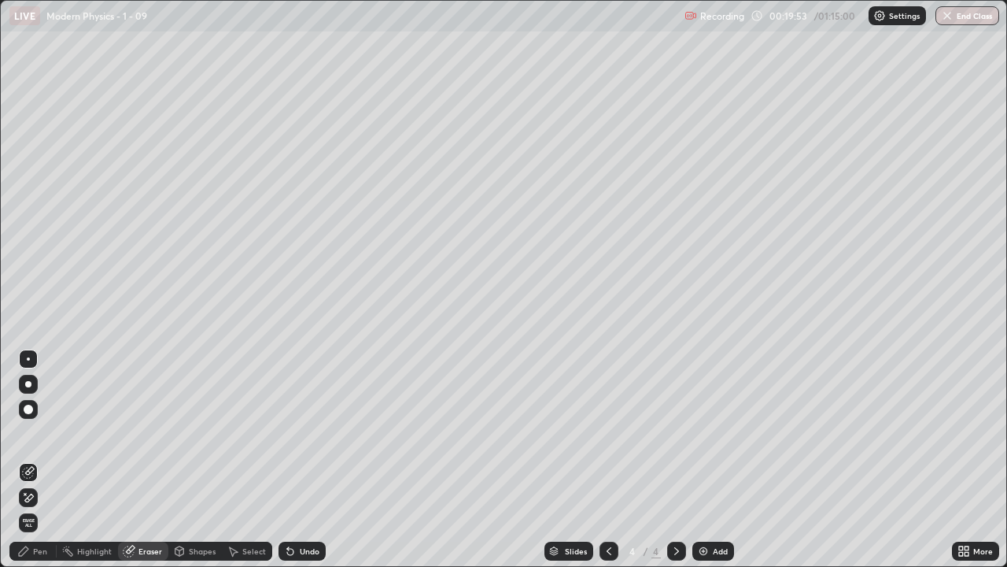
click at [25, 460] on icon at bounding box center [28, 497] width 13 height 13
click at [197, 460] on div "Shapes" at bounding box center [202, 551] width 27 height 8
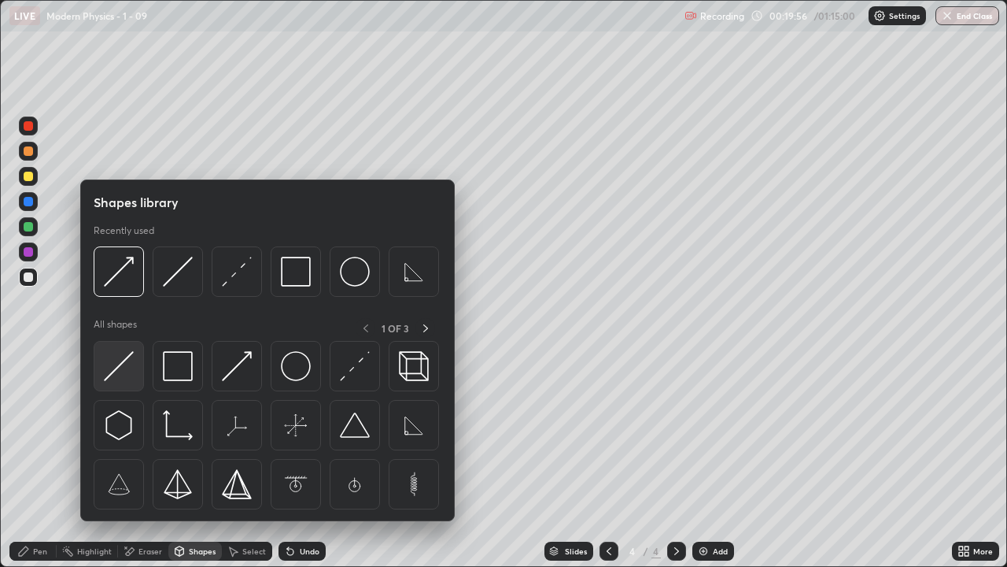
click at [124, 366] on img at bounding box center [119, 366] width 30 height 30
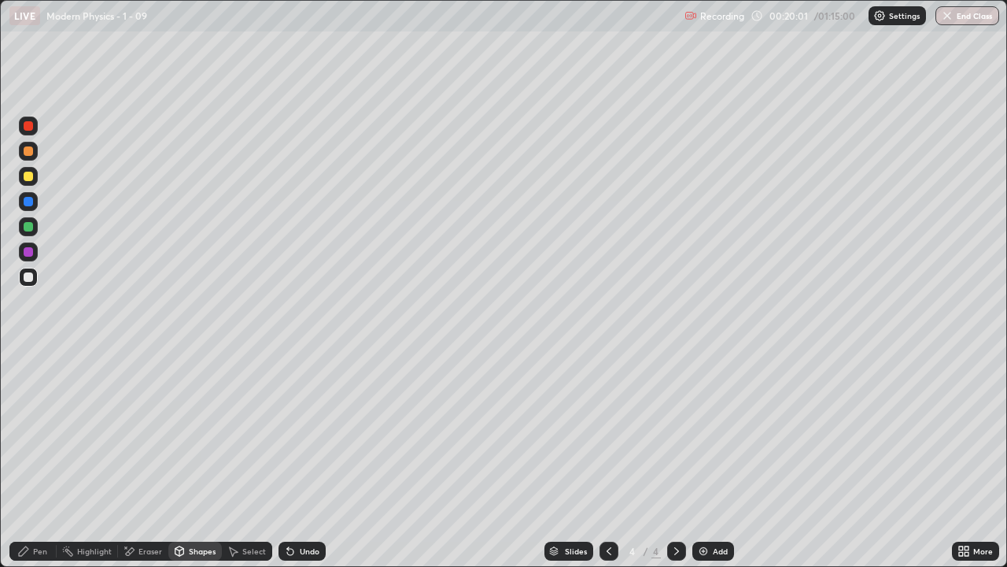
click at [31, 460] on div "Pen" at bounding box center [32, 550] width 47 height 19
click at [150, 460] on div "Eraser" at bounding box center [151, 551] width 24 height 8
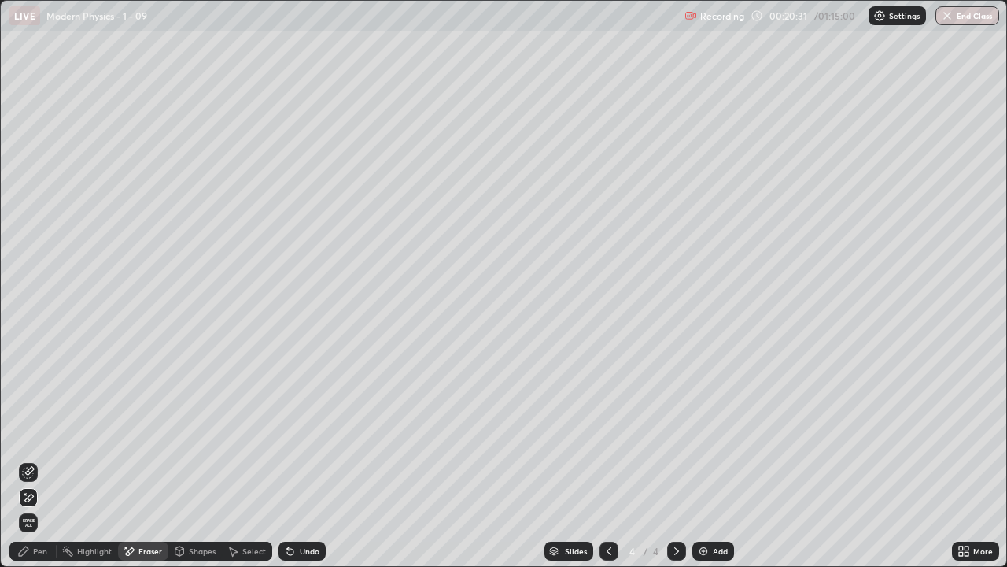
click at [32, 460] on div "Pen" at bounding box center [32, 550] width 47 height 19
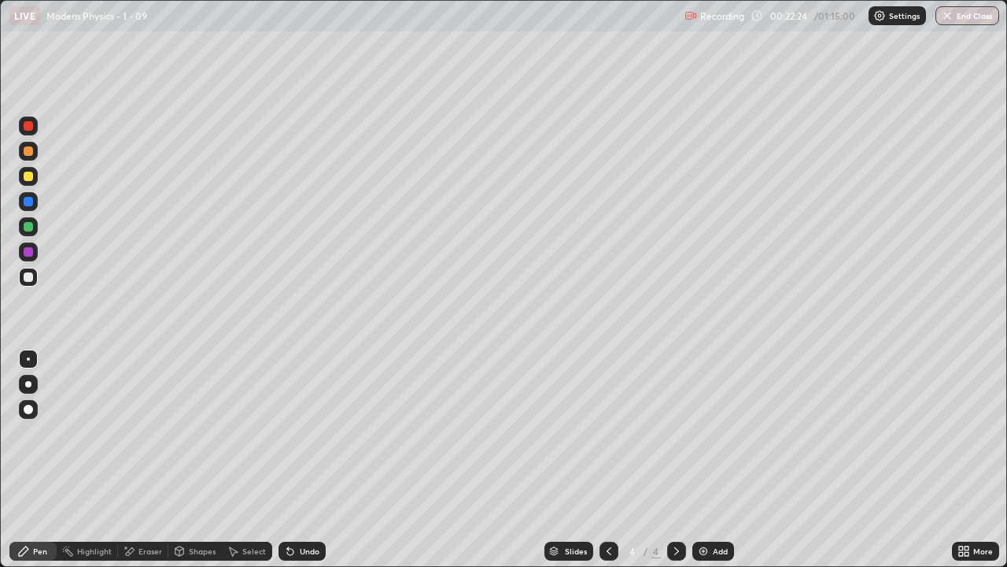
click at [196, 460] on div "Shapes" at bounding box center [202, 551] width 27 height 8
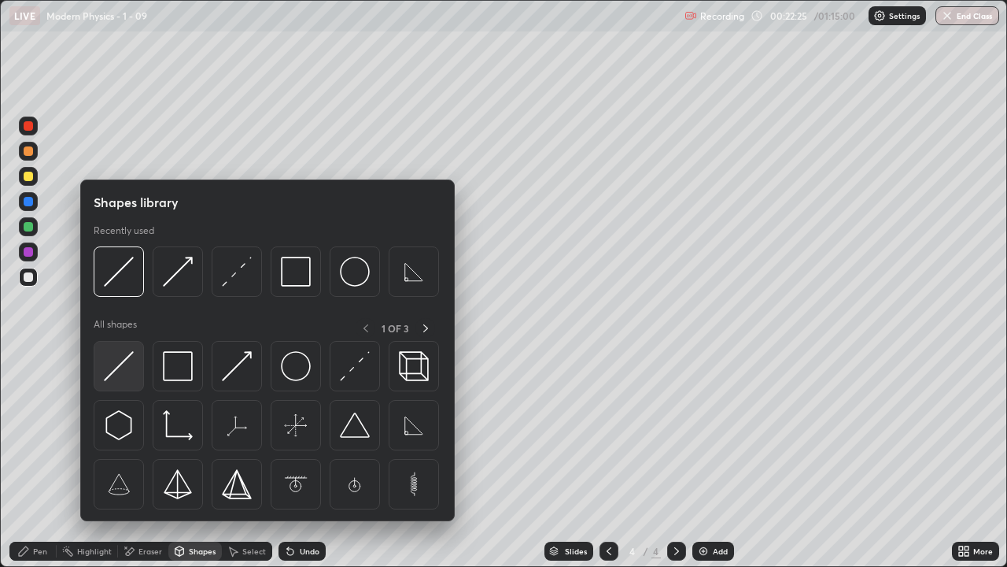
click at [118, 371] on img at bounding box center [119, 366] width 30 height 30
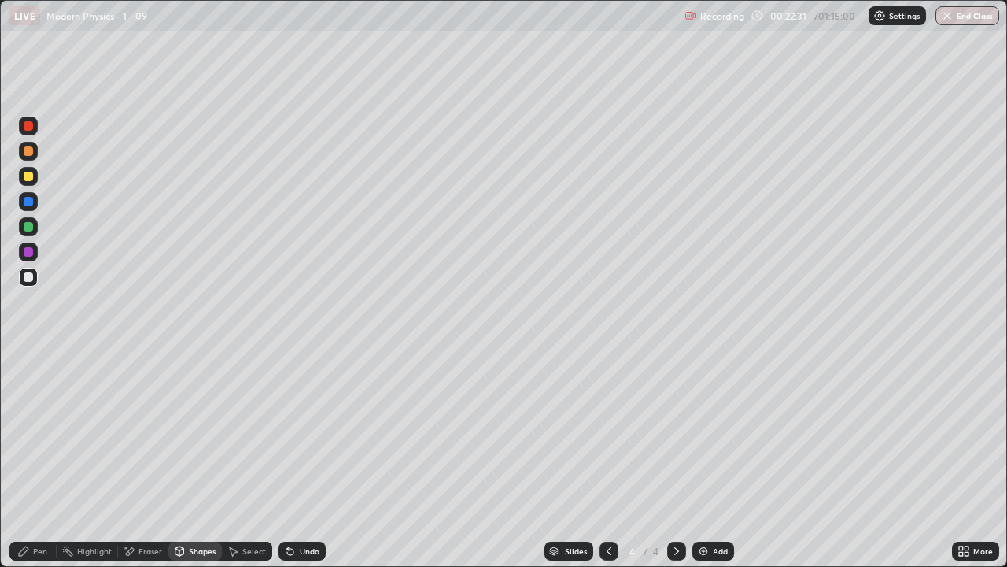
click at [194, 460] on div "Shapes" at bounding box center [202, 551] width 27 height 8
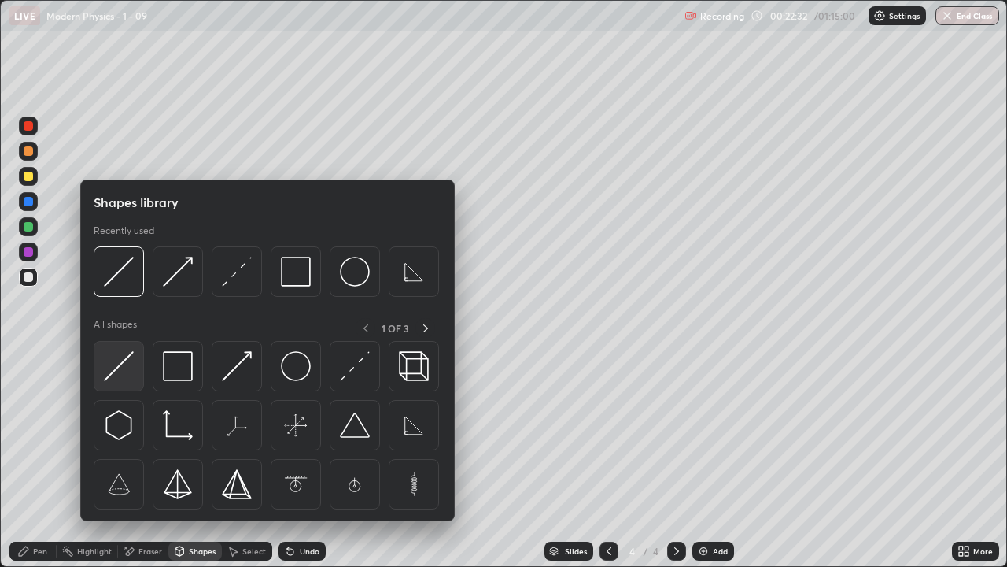
click at [114, 364] on img at bounding box center [119, 366] width 30 height 30
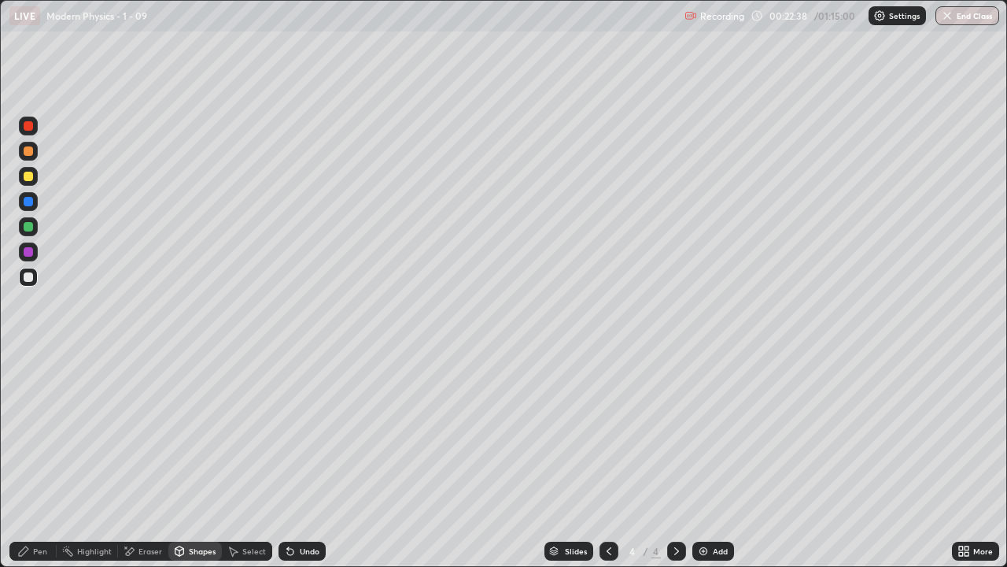
click at [34, 460] on div "Pen" at bounding box center [40, 551] width 14 height 8
click at [35, 275] on div at bounding box center [28, 277] width 19 height 19
click at [32, 175] on div at bounding box center [28, 176] width 9 height 9
click at [156, 460] on div "Eraser" at bounding box center [143, 550] width 50 height 19
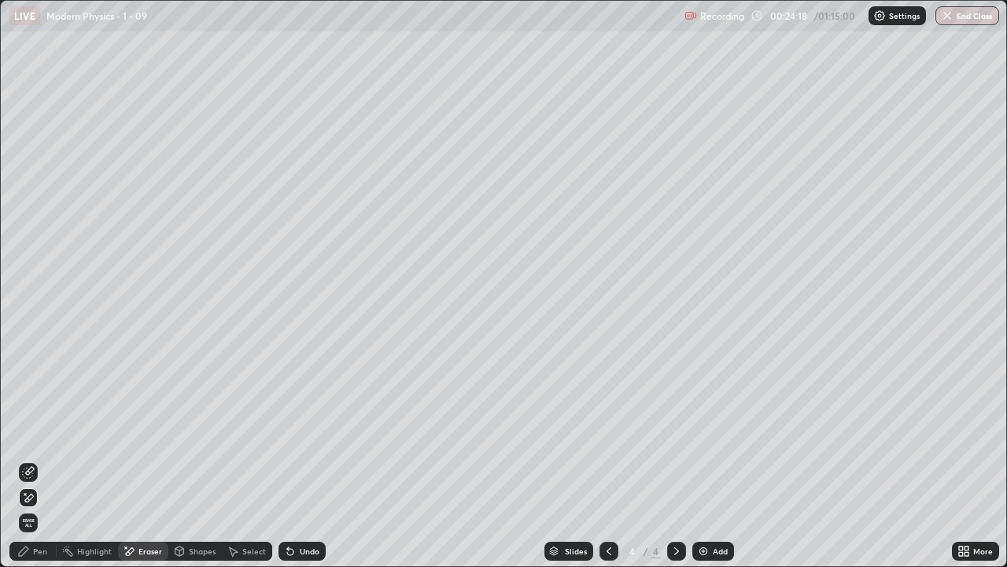
click at [50, 460] on div "Pen" at bounding box center [32, 550] width 47 height 19
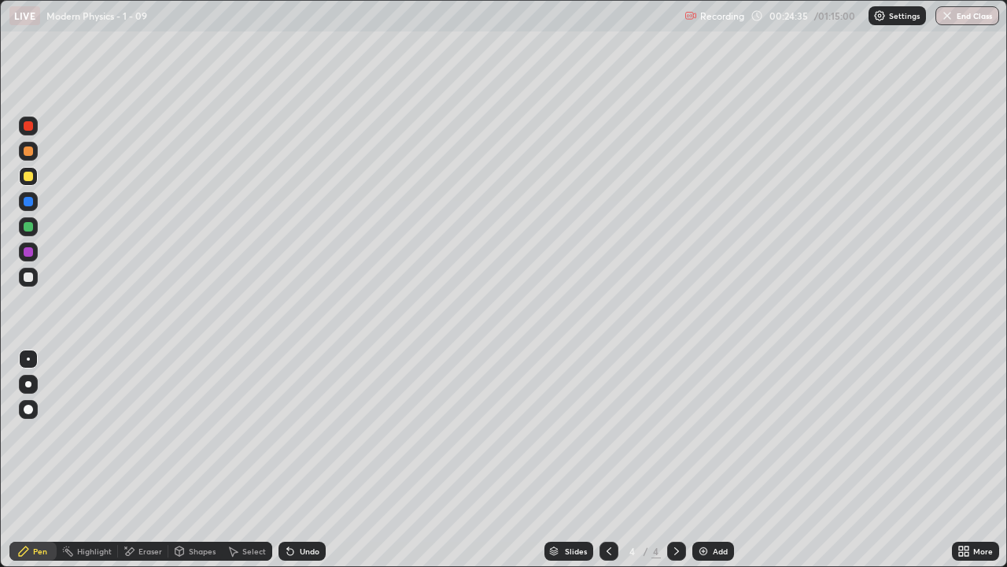
click at [148, 460] on div "Eraser" at bounding box center [143, 550] width 50 height 19
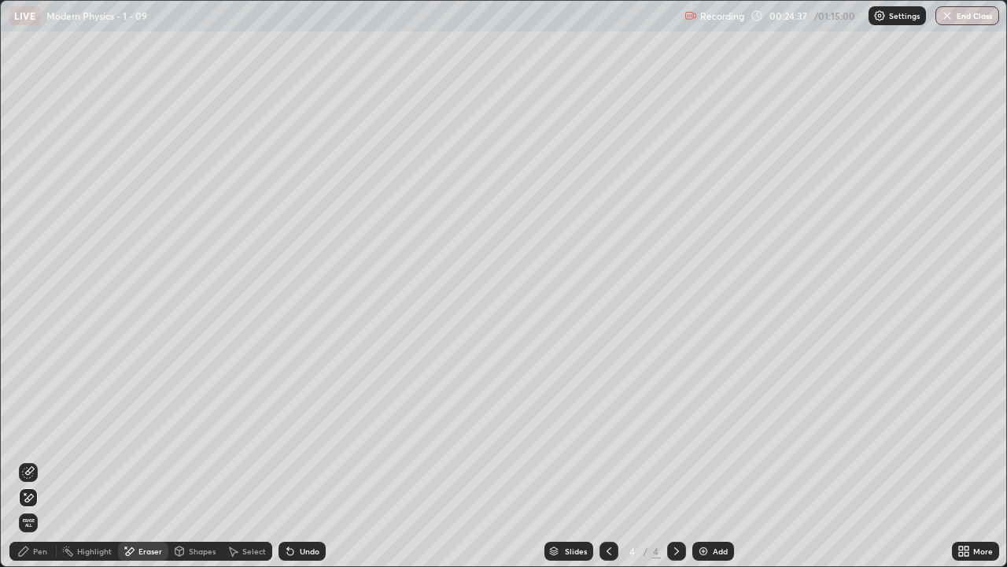
click at [41, 460] on div "Pen" at bounding box center [40, 551] width 14 height 8
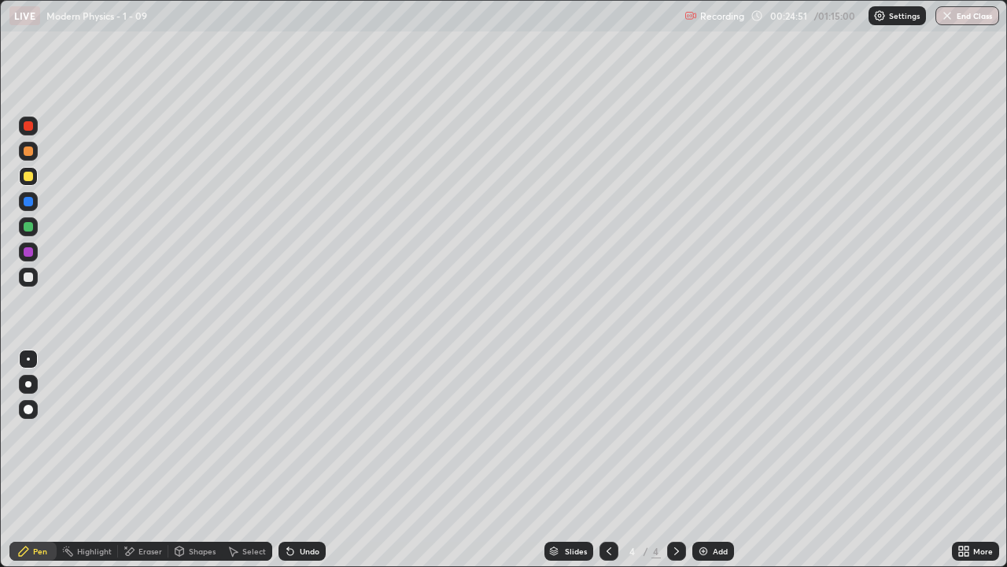
click at [34, 460] on div "Pen" at bounding box center [40, 551] width 14 height 8
click at [29, 278] on div at bounding box center [28, 276] width 9 height 9
click at [43, 460] on div "Pen" at bounding box center [32, 550] width 47 height 19
click at [31, 281] on div at bounding box center [28, 277] width 19 height 19
click at [145, 460] on div "Eraser" at bounding box center [151, 551] width 24 height 8
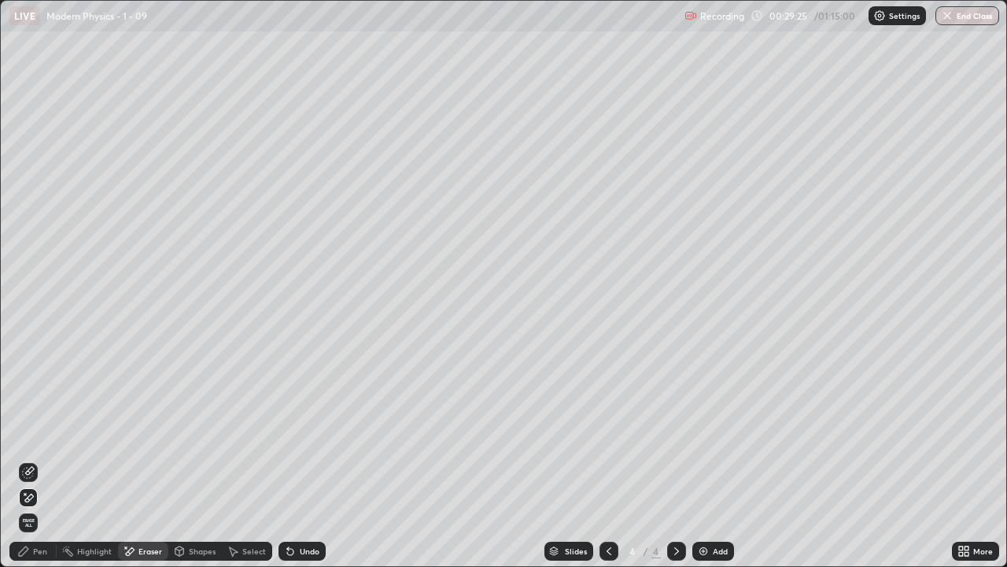
click at [31, 460] on div "Pen" at bounding box center [32, 550] width 47 height 19
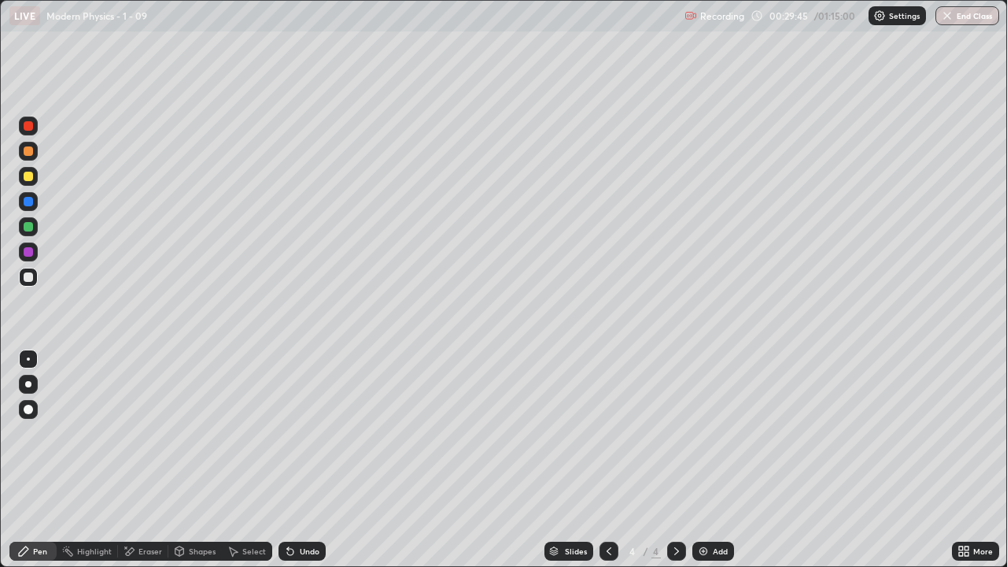
click at [146, 460] on div "Eraser" at bounding box center [143, 550] width 50 height 19
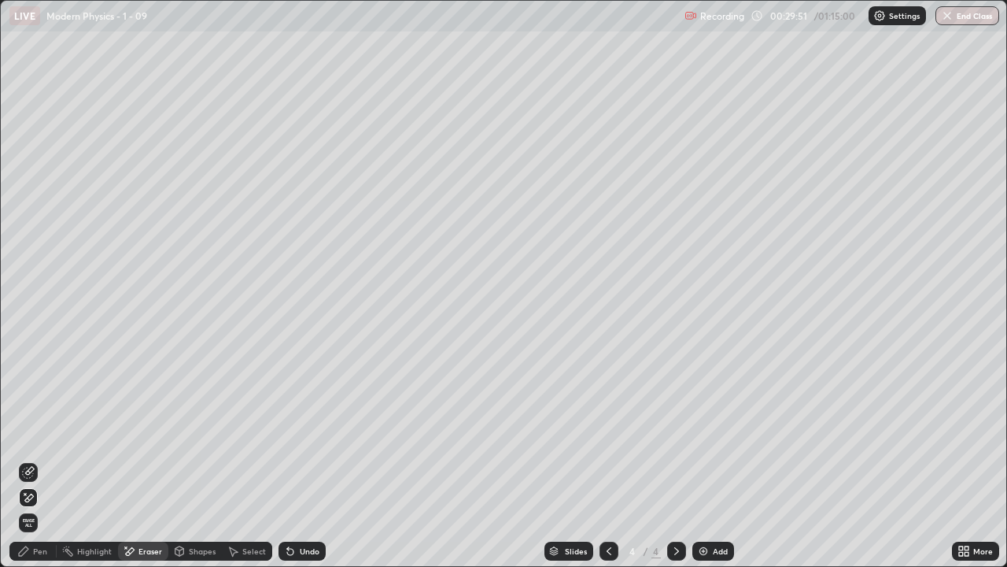
click at [22, 460] on icon at bounding box center [23, 550] width 9 height 9
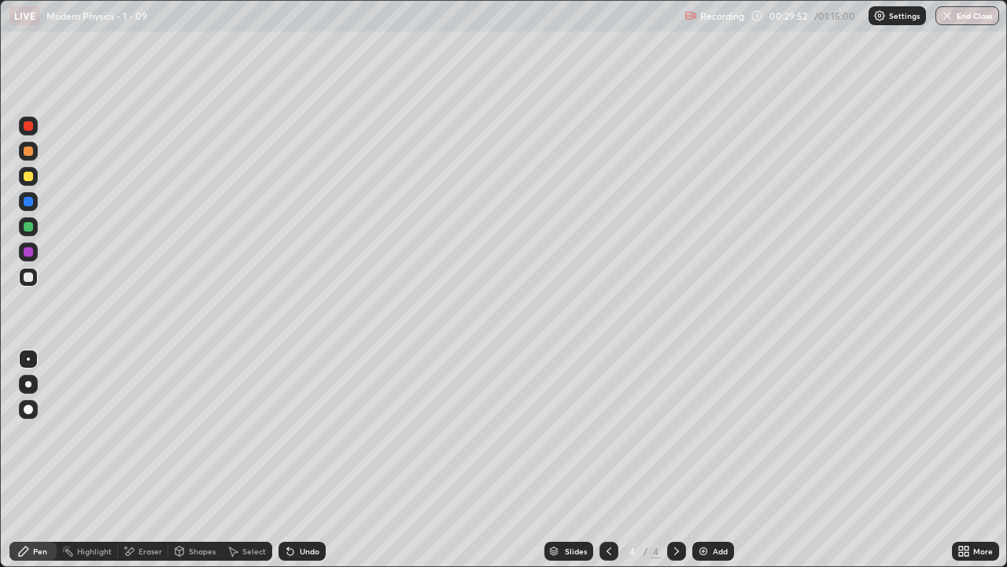
click at [29, 272] on div at bounding box center [28, 276] width 9 height 9
click at [717, 460] on div "Add" at bounding box center [720, 551] width 15 height 8
click at [195, 460] on div "Shapes" at bounding box center [195, 550] width 54 height 19
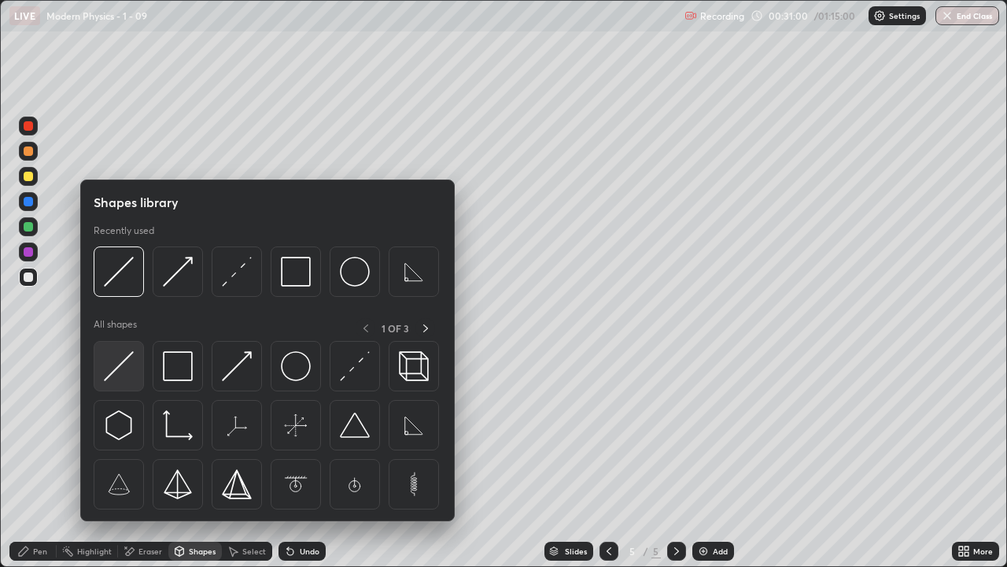
click at [129, 371] on img at bounding box center [119, 366] width 30 height 30
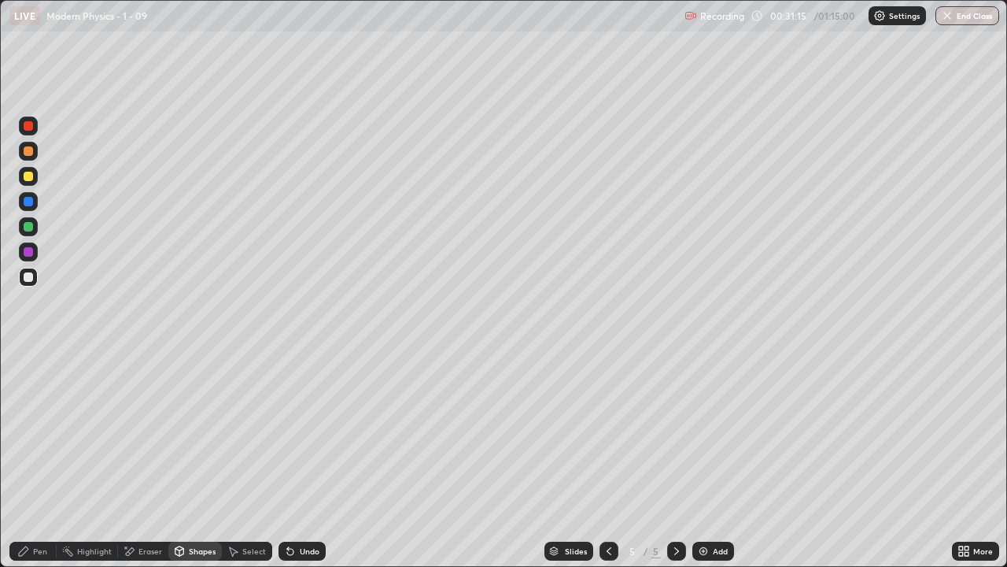
click at [198, 460] on div "Shapes" at bounding box center [202, 551] width 27 height 8
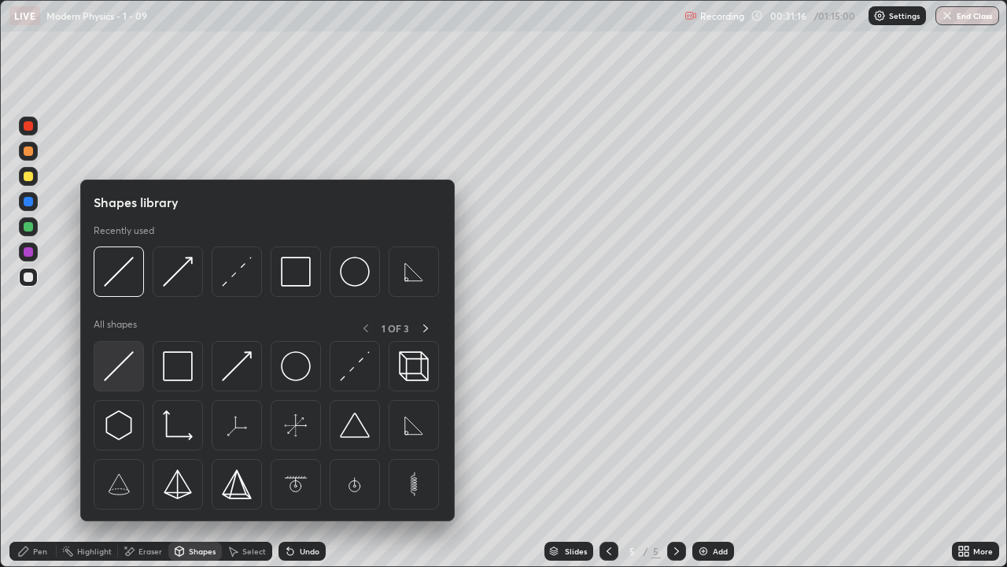
click at [120, 368] on img at bounding box center [119, 366] width 30 height 30
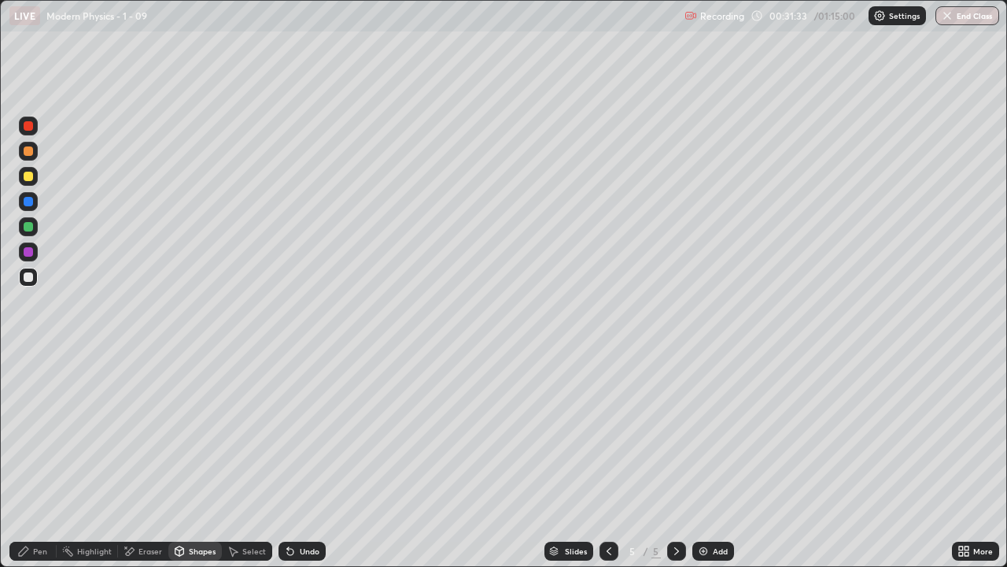
click at [195, 460] on div "Shapes" at bounding box center [202, 551] width 27 height 8
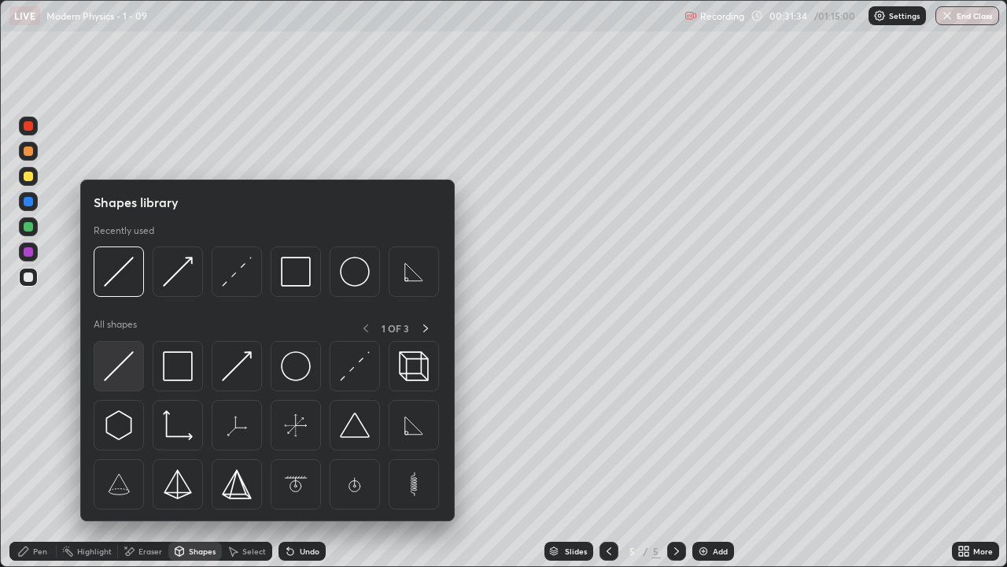
click at [119, 367] on img at bounding box center [119, 366] width 30 height 30
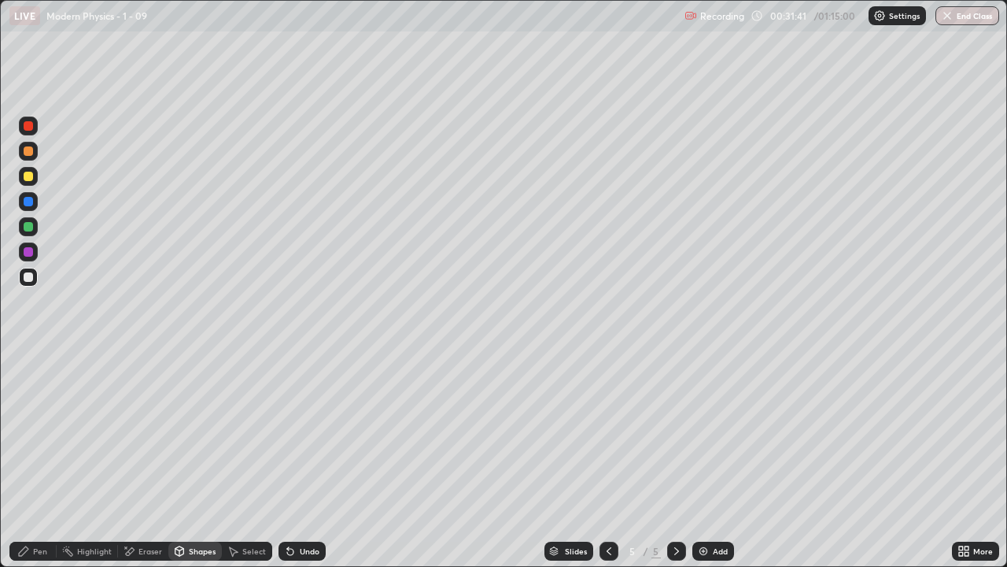
click at [309, 460] on div "Undo" at bounding box center [310, 551] width 20 height 8
click at [147, 460] on div "Eraser" at bounding box center [151, 551] width 24 height 8
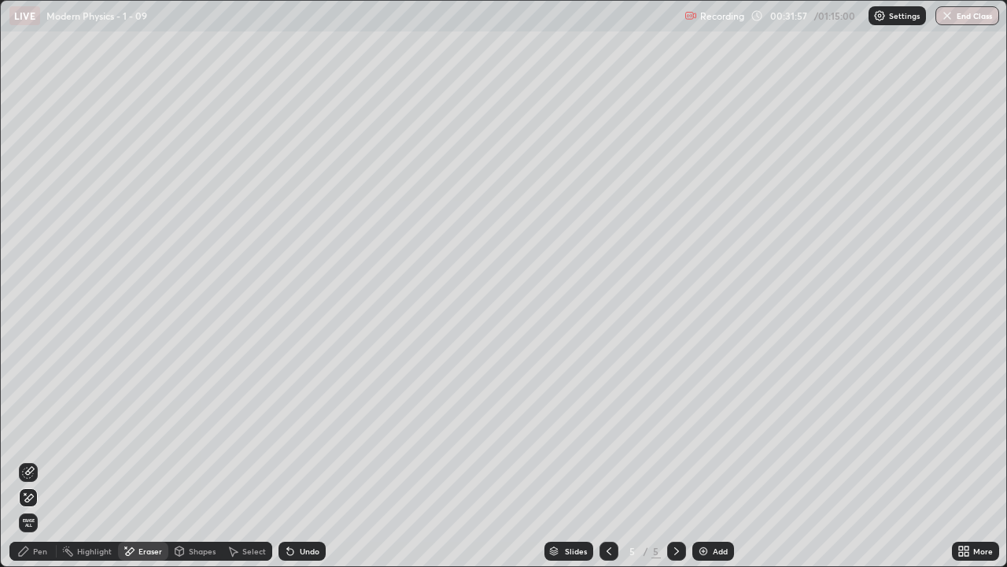
click at [31, 460] on icon at bounding box center [28, 472] width 13 height 13
click at [34, 460] on div "Pen" at bounding box center [32, 550] width 47 height 19
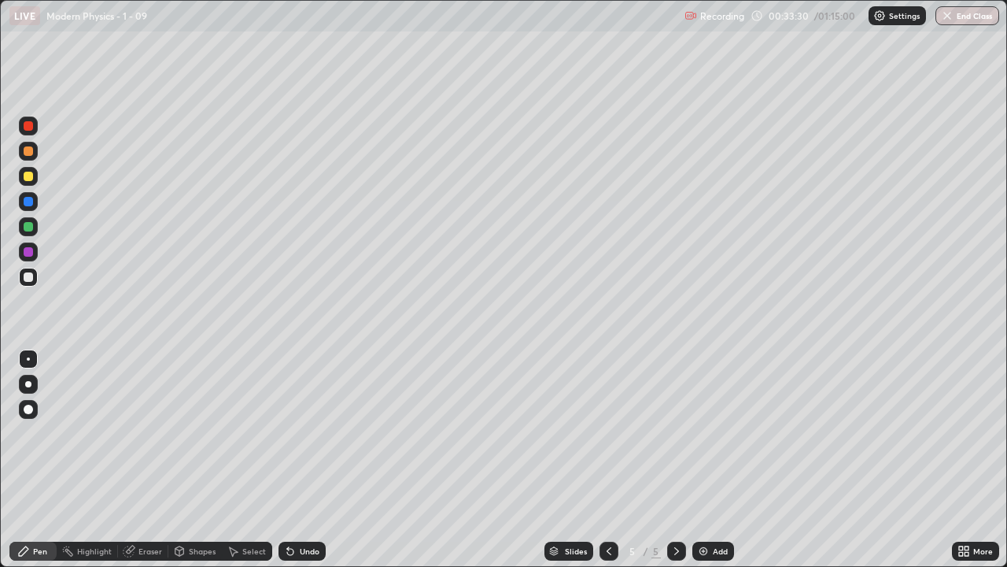
click at [31, 175] on div at bounding box center [28, 176] width 9 height 9
click at [35, 460] on div "Pen" at bounding box center [40, 551] width 14 height 8
click at [30, 460] on div "Pen" at bounding box center [32, 550] width 47 height 19
click at [35, 277] on div at bounding box center [28, 277] width 19 height 19
click at [204, 460] on div "Shapes" at bounding box center [202, 551] width 27 height 8
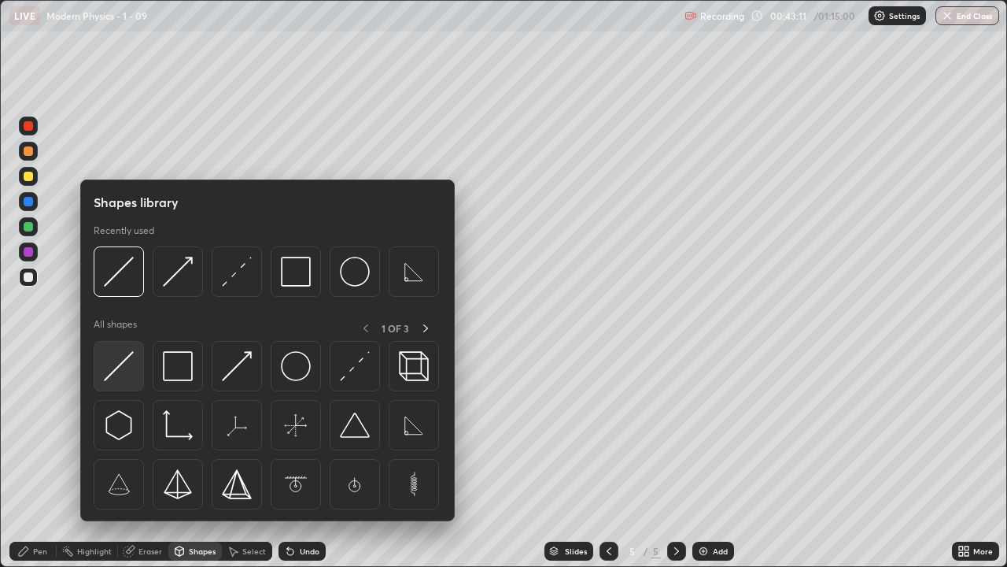
click at [116, 371] on img at bounding box center [119, 366] width 30 height 30
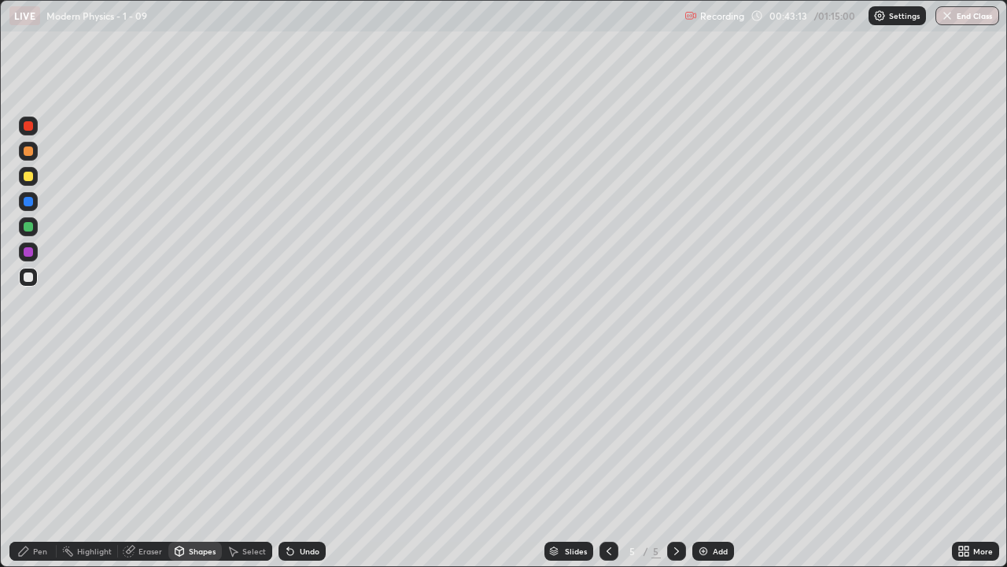
click at [179, 460] on icon at bounding box center [179, 553] width 0 height 6
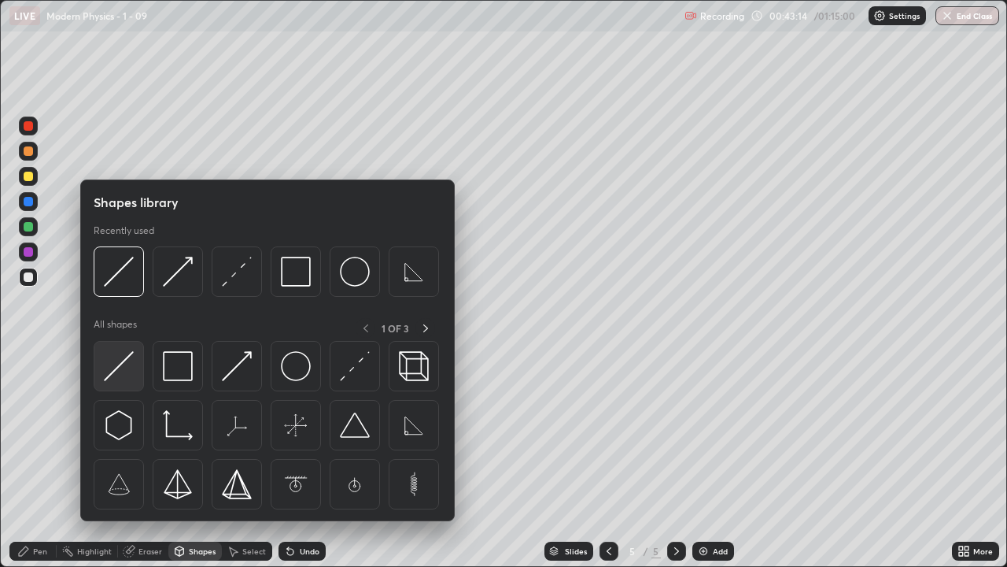
click at [117, 360] on img at bounding box center [119, 366] width 30 height 30
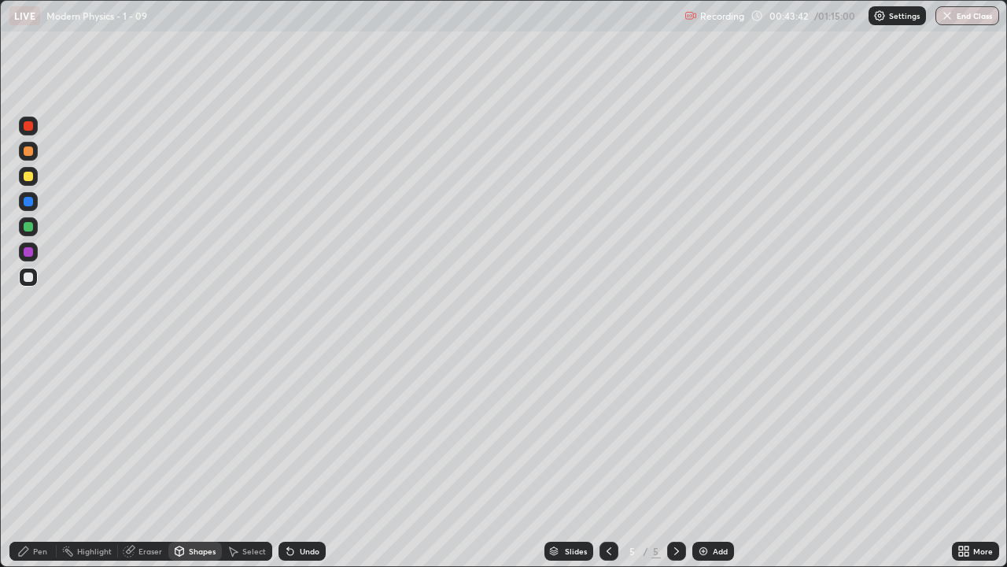
click at [35, 460] on div "Pen" at bounding box center [40, 551] width 14 height 8
click at [730, 460] on div "Add" at bounding box center [714, 550] width 42 height 19
click at [205, 460] on div "Shapes" at bounding box center [202, 551] width 27 height 8
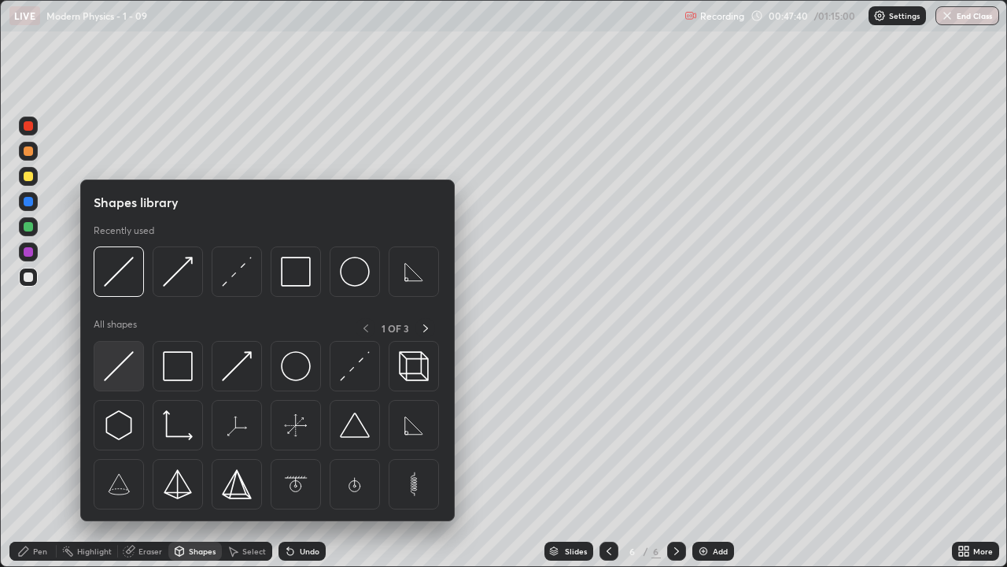
click at [132, 372] on img at bounding box center [119, 366] width 30 height 30
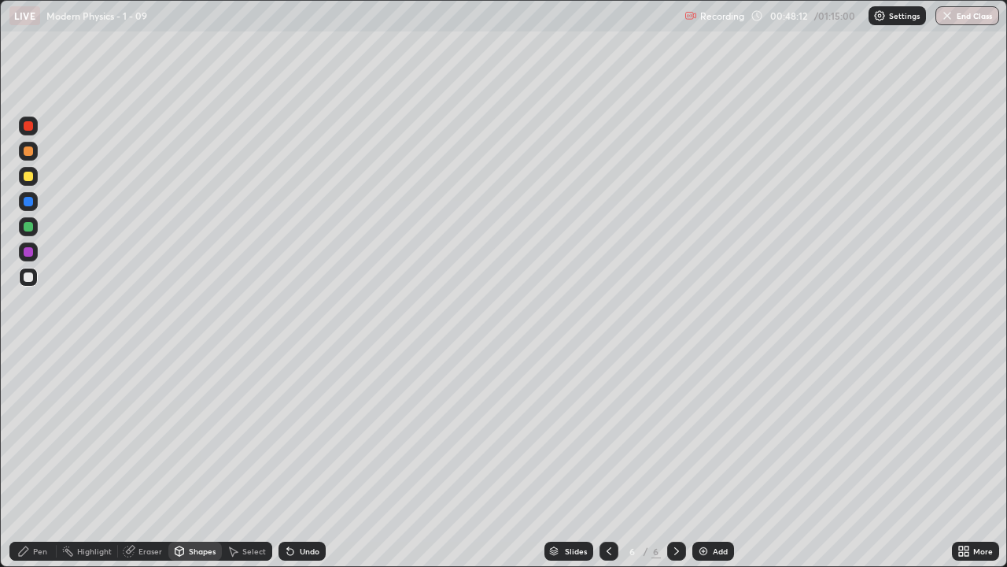
click at [33, 460] on div "Pen" at bounding box center [40, 551] width 14 height 8
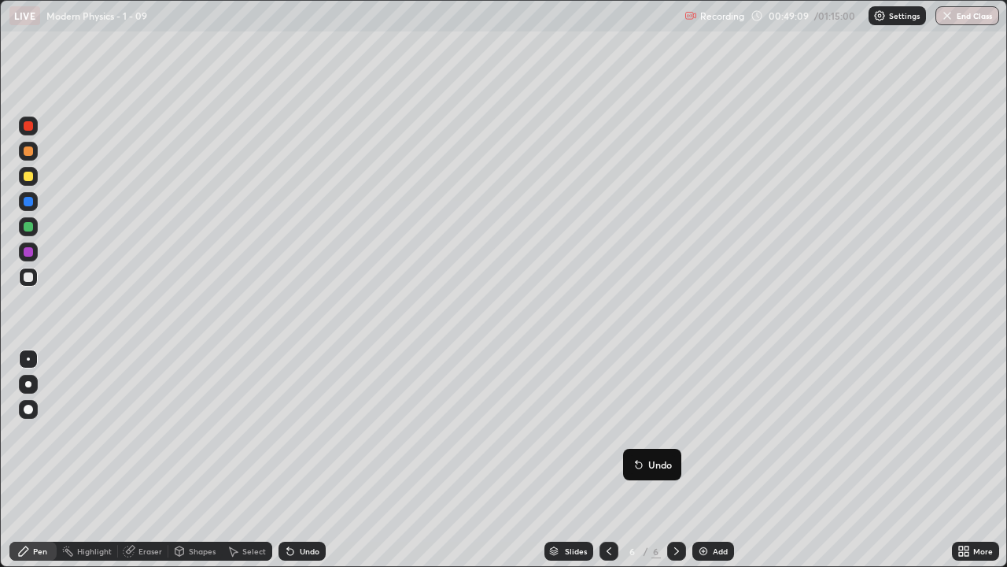
click at [202, 460] on div "Shapes" at bounding box center [202, 551] width 27 height 8
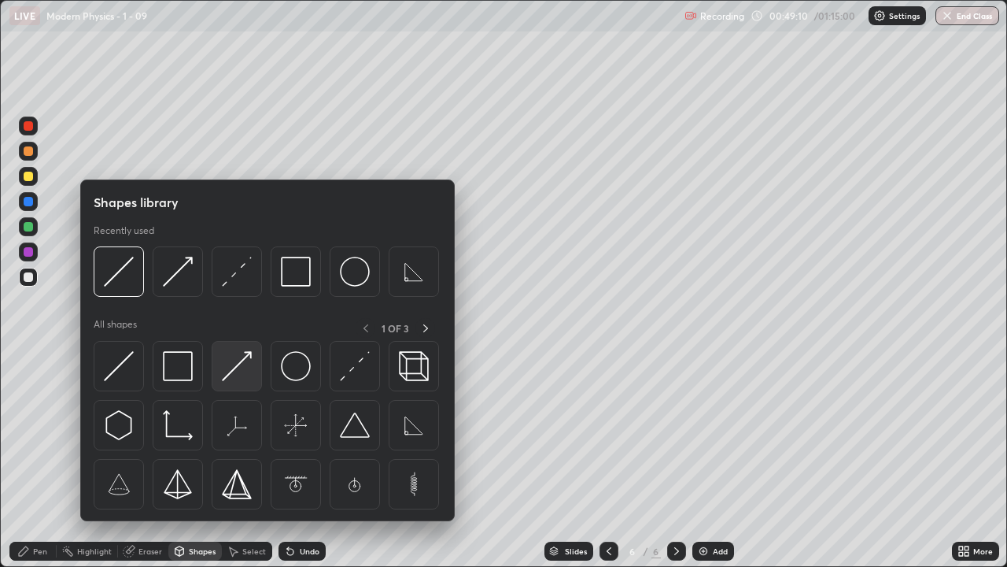
click at [240, 369] on img at bounding box center [237, 366] width 30 height 30
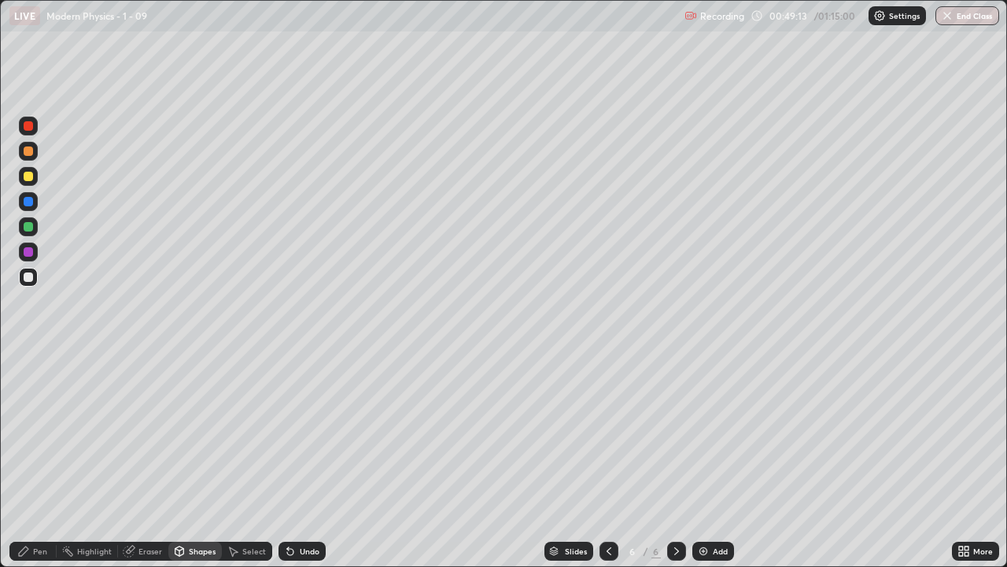
click at [19, 460] on icon at bounding box center [23, 550] width 9 height 9
click at [201, 460] on div "Shapes" at bounding box center [195, 550] width 54 height 19
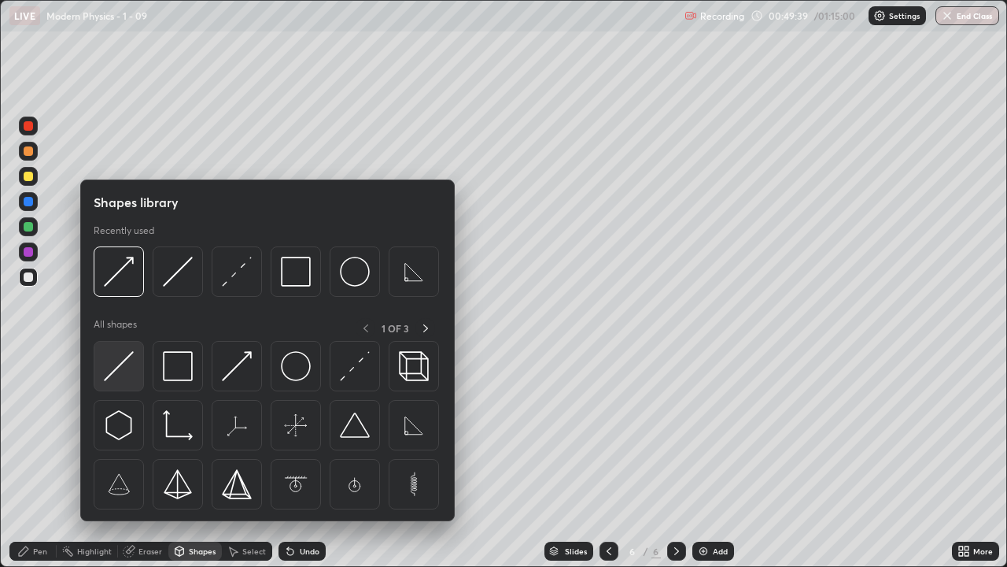
click at [123, 364] on img at bounding box center [119, 366] width 30 height 30
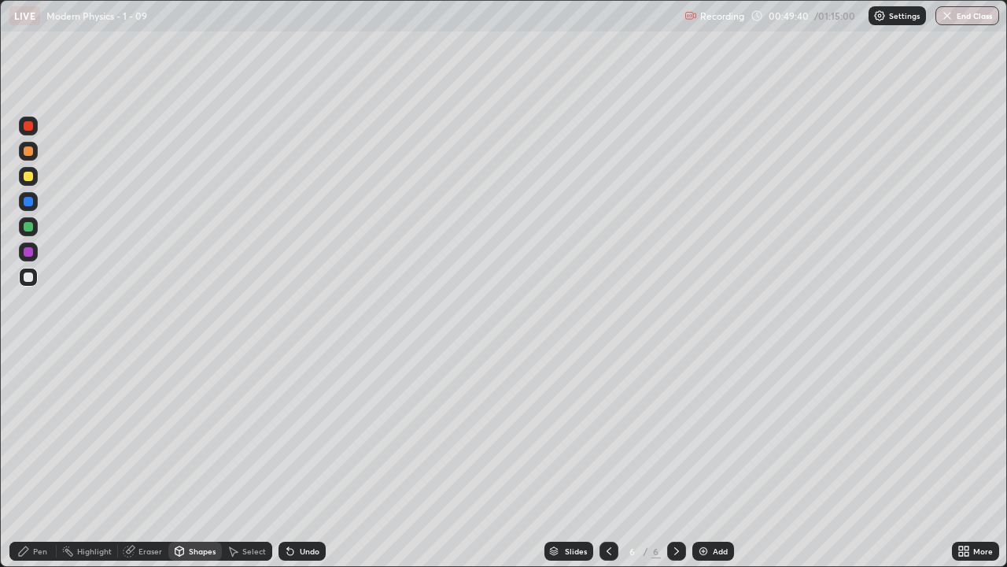
click at [201, 460] on div "Shapes" at bounding box center [202, 551] width 27 height 8
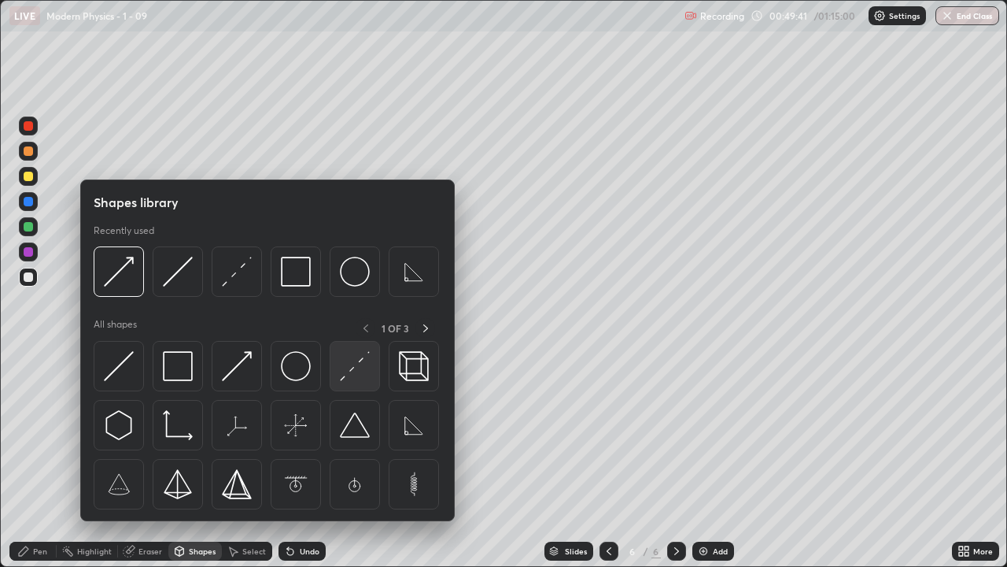
click at [362, 375] on img at bounding box center [355, 366] width 30 height 30
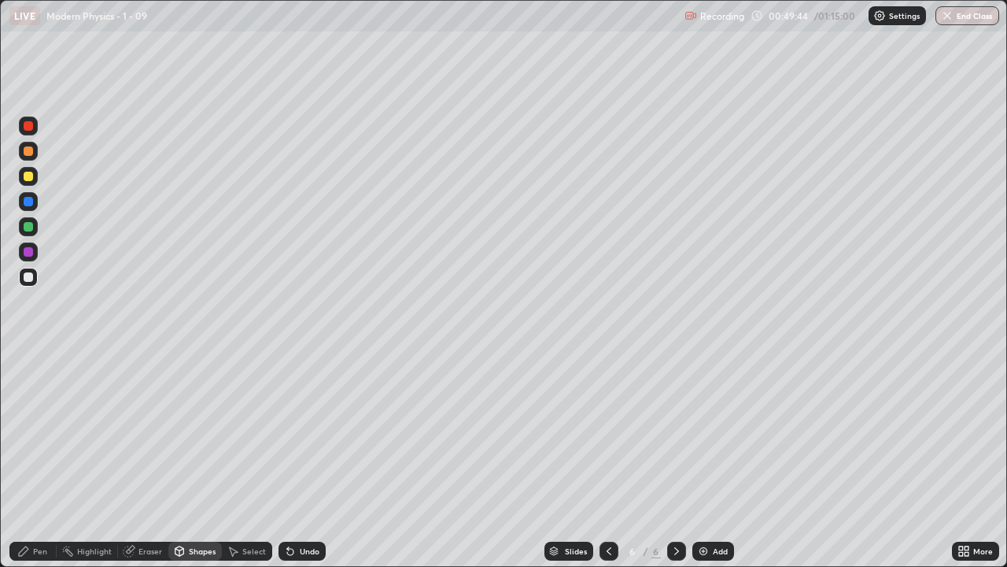
click at [31, 460] on div "Pen" at bounding box center [32, 550] width 47 height 19
click at [31, 179] on div at bounding box center [28, 176] width 9 height 9
click at [36, 460] on div "Pen" at bounding box center [40, 551] width 14 height 8
click at [31, 279] on div at bounding box center [28, 276] width 9 height 9
click at [26, 226] on div at bounding box center [28, 226] width 9 height 9
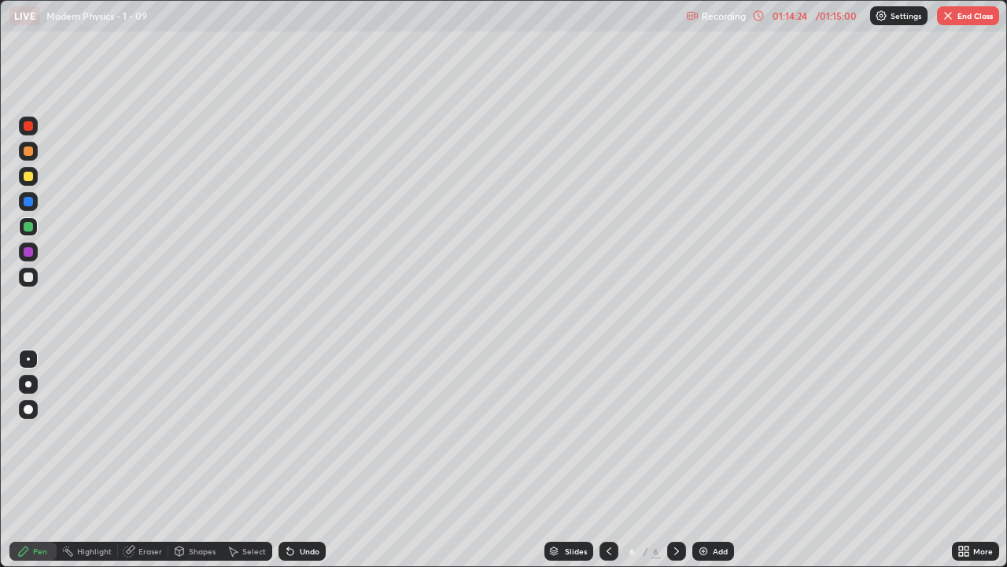
click at [972, 23] on button "End Class" at bounding box center [968, 15] width 62 height 19
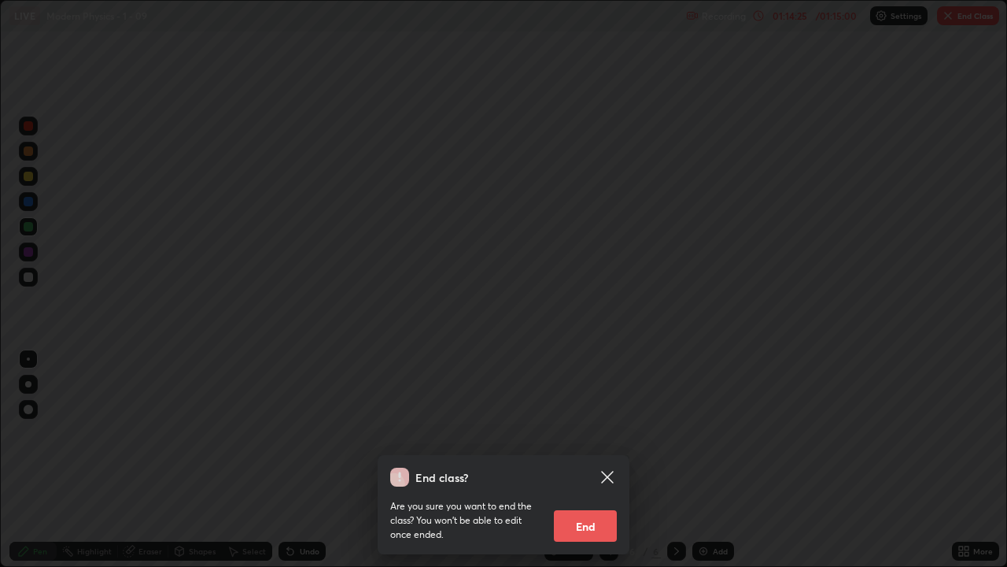
click at [588, 460] on button "End" at bounding box center [585, 525] width 63 height 31
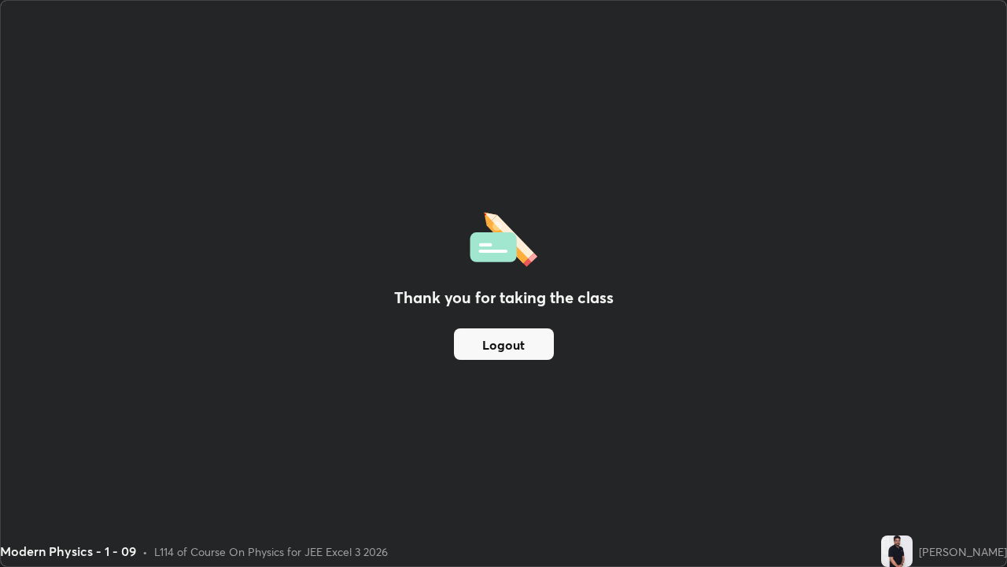
click at [504, 343] on button "Logout" at bounding box center [504, 343] width 100 height 31
